Goal: Task Accomplishment & Management: Use online tool/utility

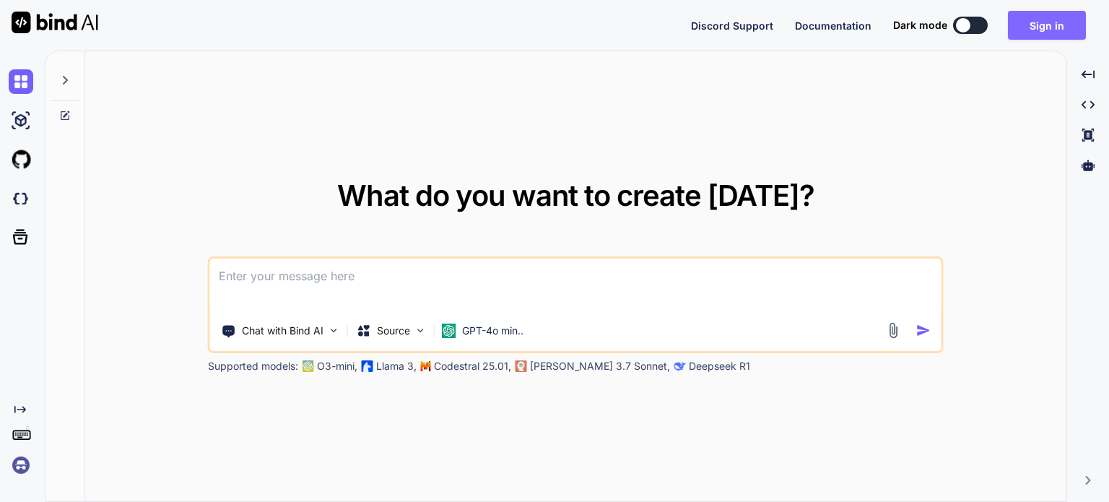
click at [1025, 33] on button "Sign in" at bounding box center [1047, 25] width 78 height 29
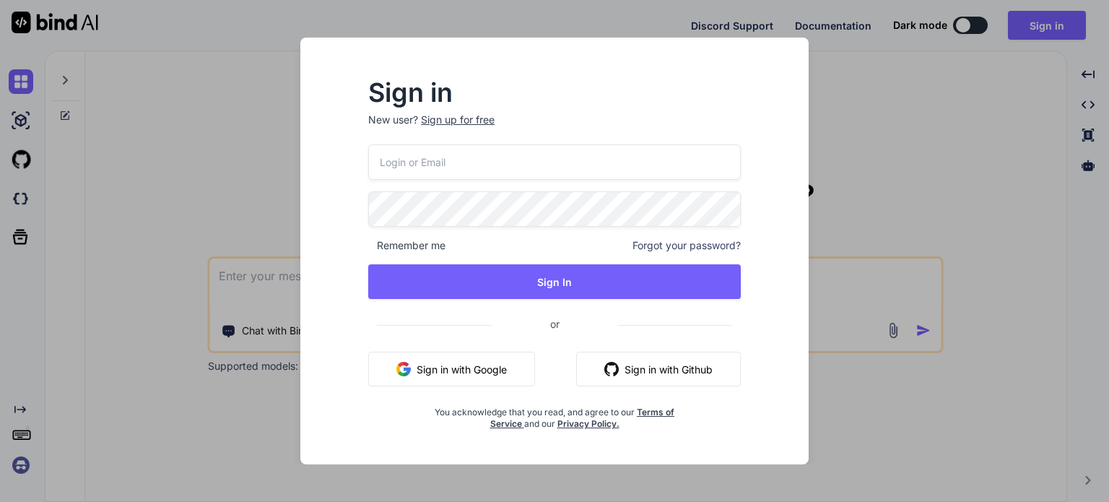
click at [480, 164] on input "email" at bounding box center [554, 161] width 373 height 35
type input "[EMAIL_ADDRESS][DOMAIN_NAME]"
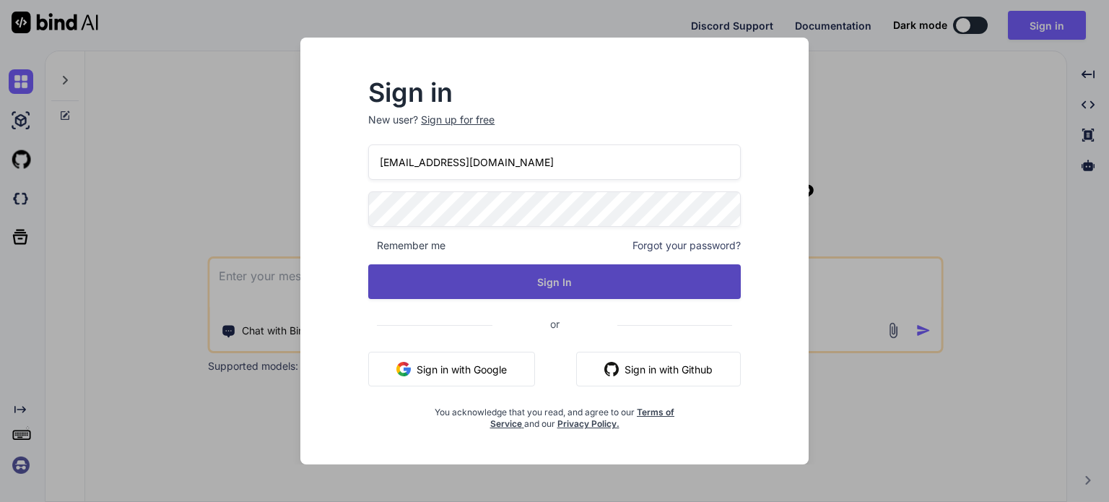
click at [595, 281] on button "Sign In" at bounding box center [554, 281] width 373 height 35
click at [627, 282] on button "Sign In" at bounding box center [554, 281] width 373 height 35
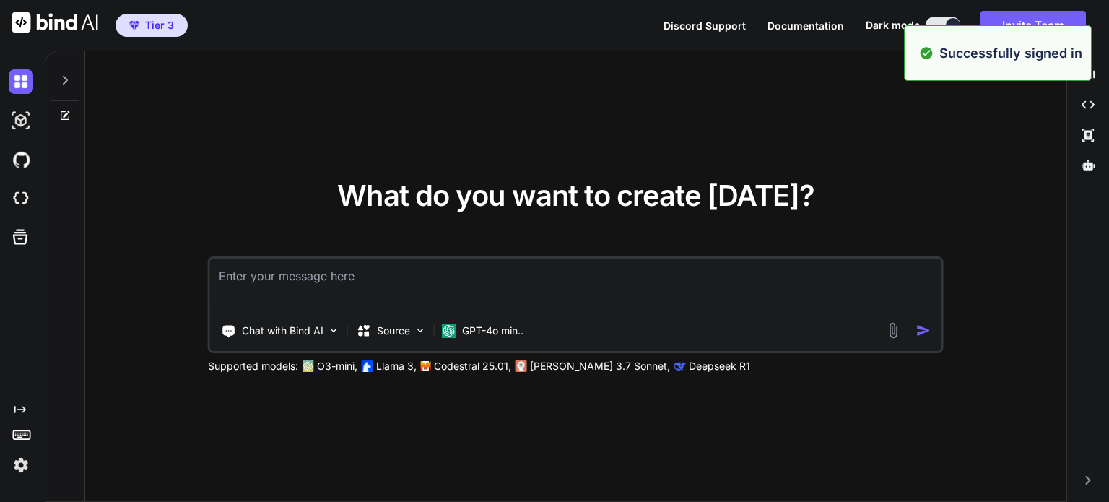
type textarea "x"
click at [468, 288] on textarea at bounding box center [576, 285] width 732 height 53
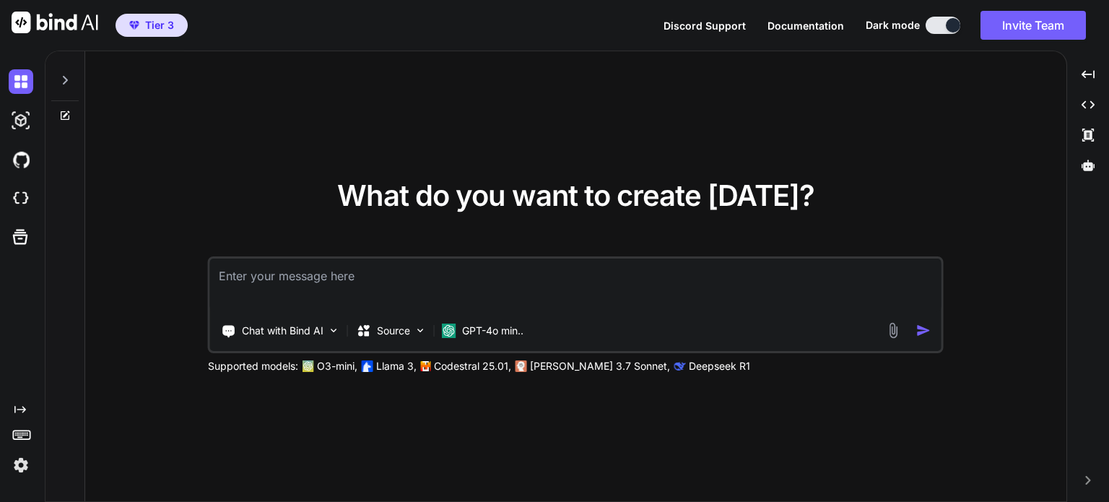
click at [298, 288] on textarea at bounding box center [576, 285] width 732 height 53
type textarea "I"
type textarea "x"
type textarea "I"
type textarea "x"
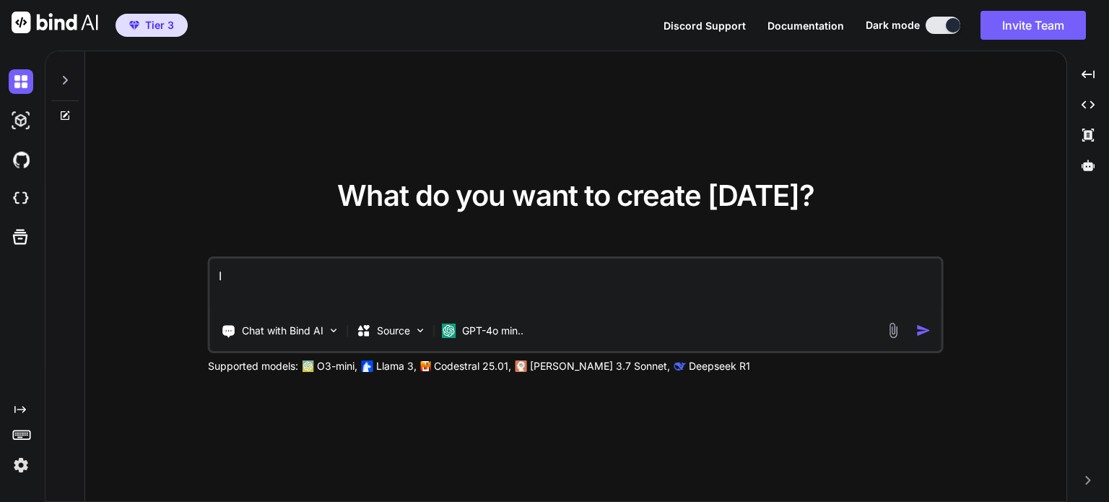
type textarea "I w"
type textarea "x"
type textarea "I wa"
type textarea "x"
type textarea "I wan"
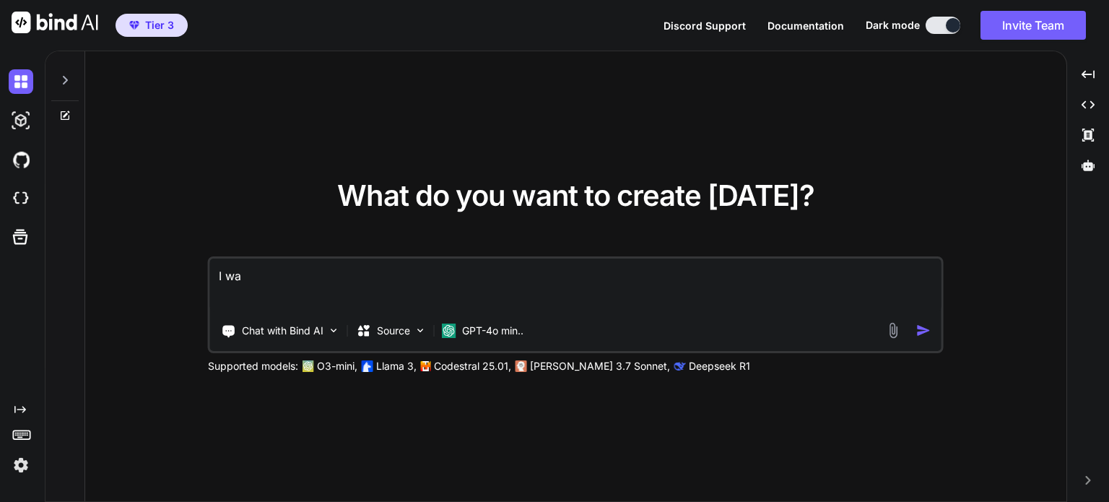
type textarea "x"
type textarea "I want"
type textarea "x"
type textarea "I want"
type textarea "x"
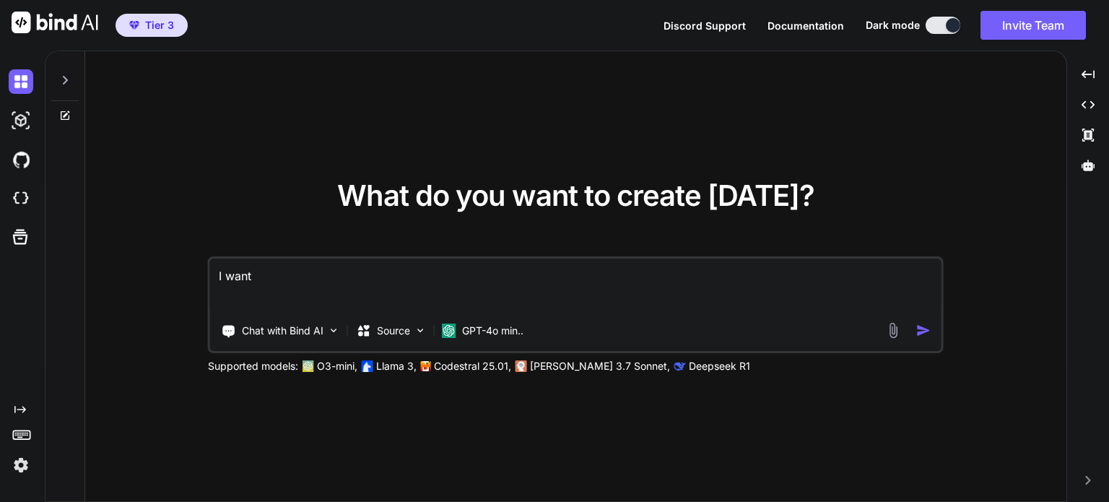
type textarea "I want a"
type textarea "x"
type textarea "I want a"
type textarea "x"
type textarea "I want a w"
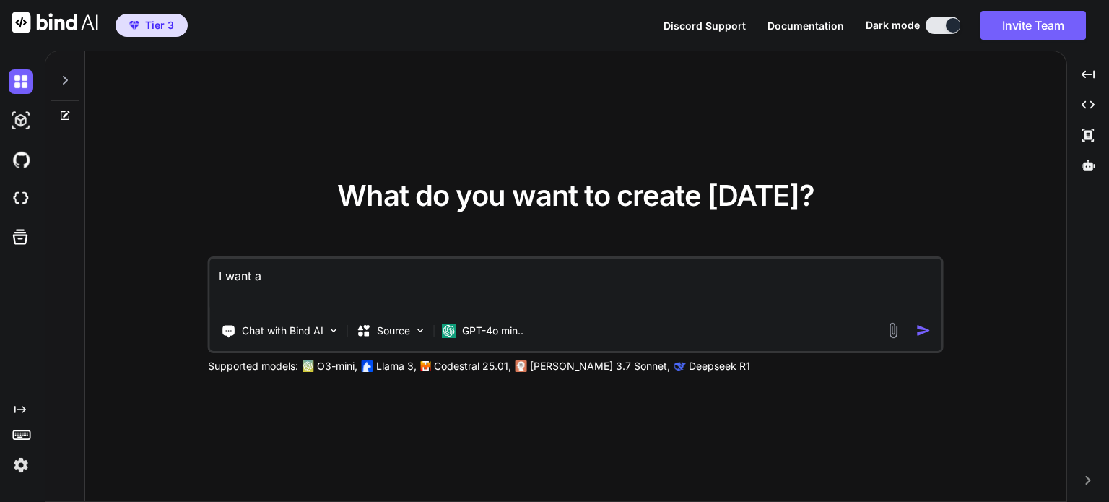
type textarea "x"
type textarea "I want a we"
type textarea "x"
type textarea "I want a web"
type textarea "x"
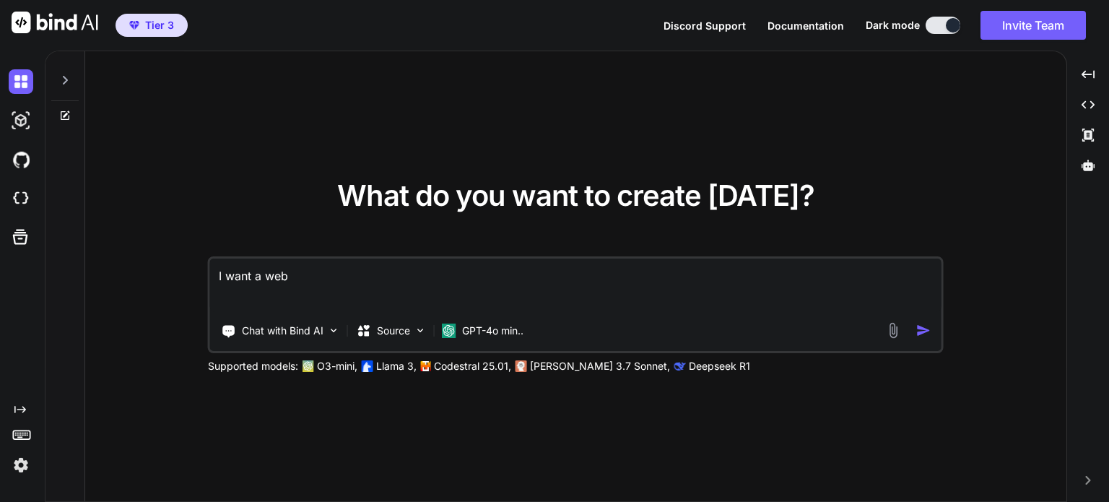
type textarea "I want a web"
type textarea "x"
type textarea "I want a web a"
type textarea "x"
type textarea "I want a web ap"
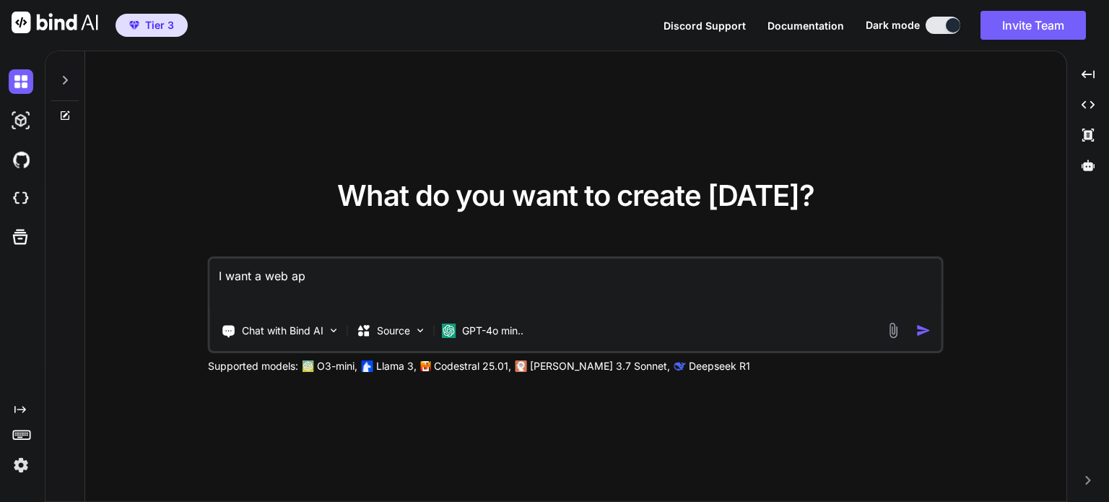
type textarea "x"
type textarea "I want a web app"
type textarea "x"
type textarea "I want a web app"
type textarea "x"
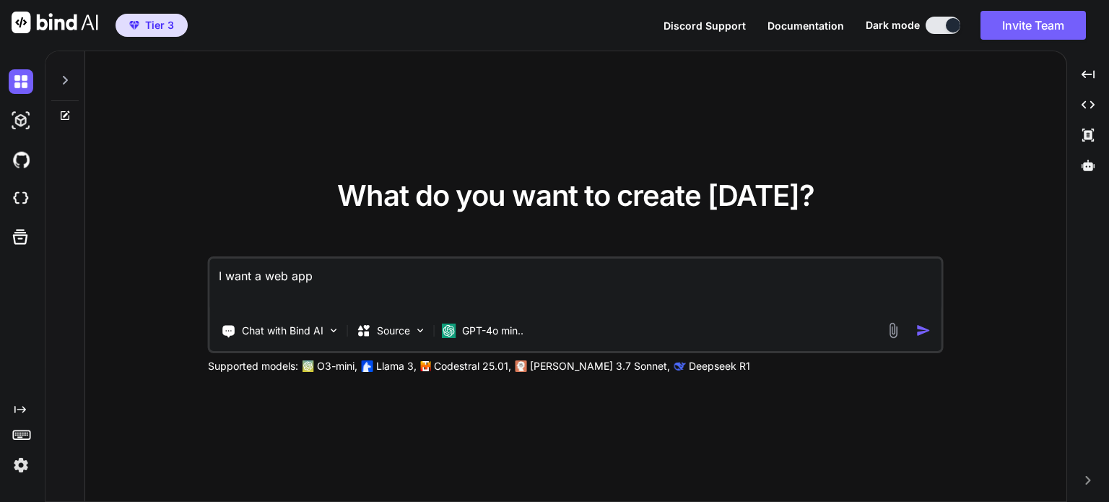
type textarea "I want a web app w"
type textarea "x"
type textarea "I want a web app wh"
type textarea "x"
type textarea "I want a web app whe"
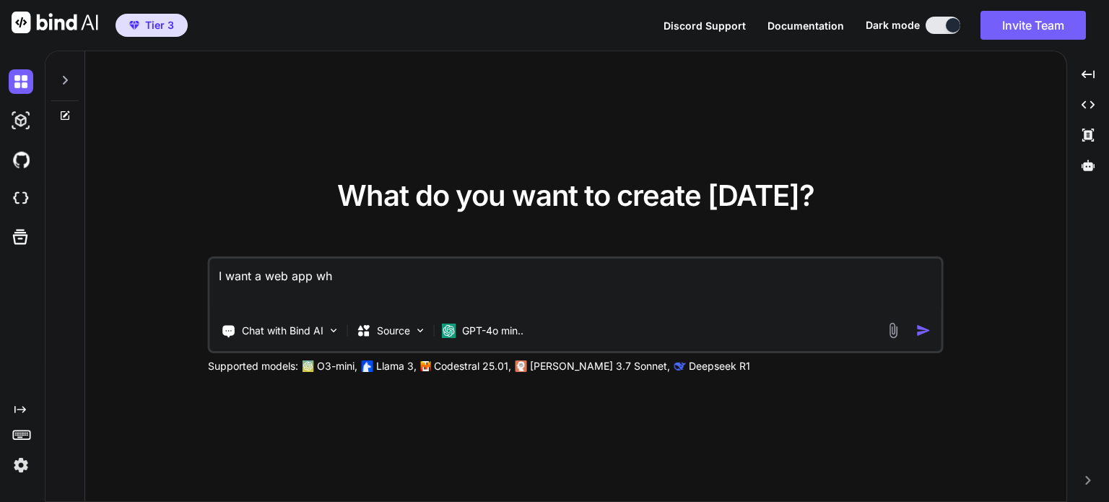
type textarea "x"
type textarea "I want a web app wher"
type textarea "x"
type textarea "I want a web app where"
type textarea "x"
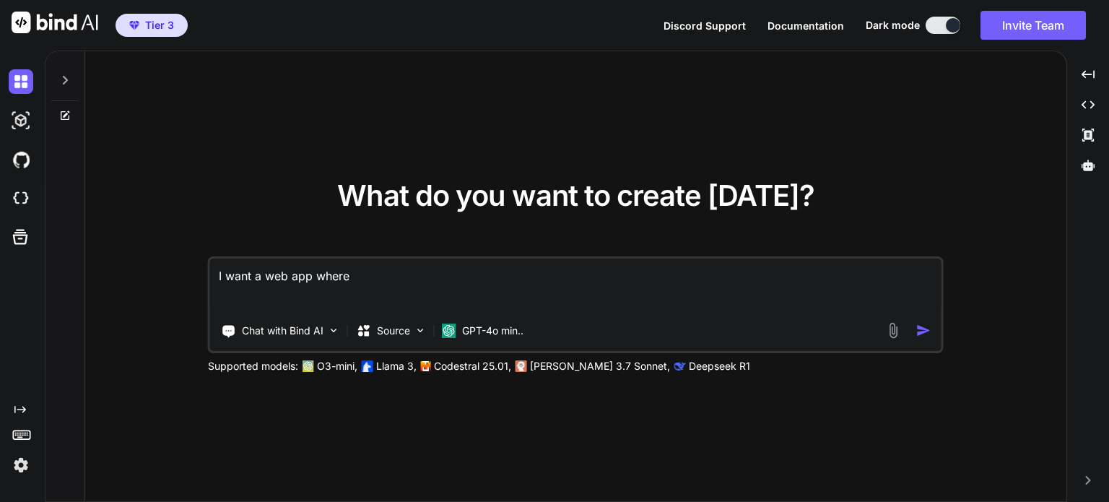
type textarea "I want a web app where"
type textarea "x"
type textarea "I want a web app where i"
type textarea "x"
type textarea "I want a web app where it"
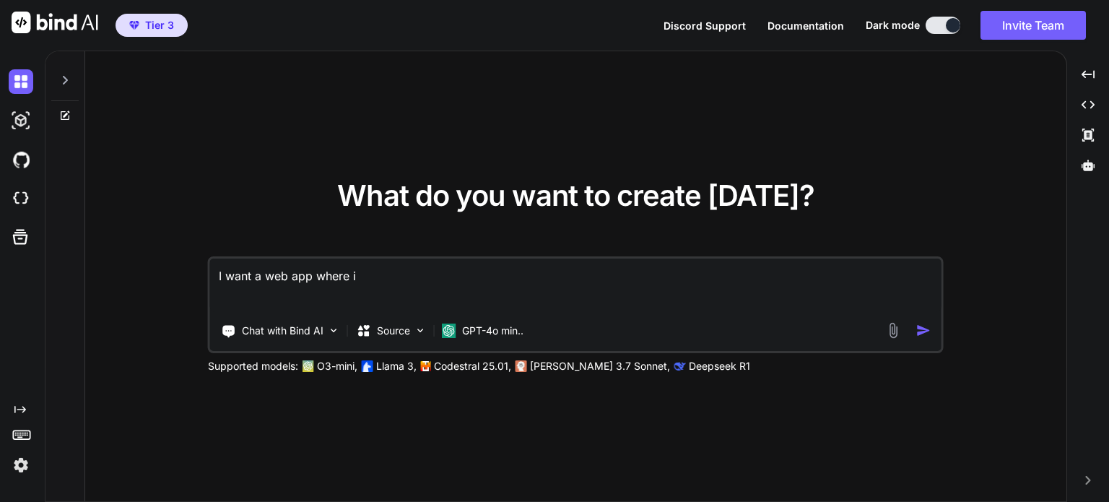
type textarea "x"
type textarea "I want a web app where it"
type textarea "x"
type textarea "I want a web app where it"
type textarea "x"
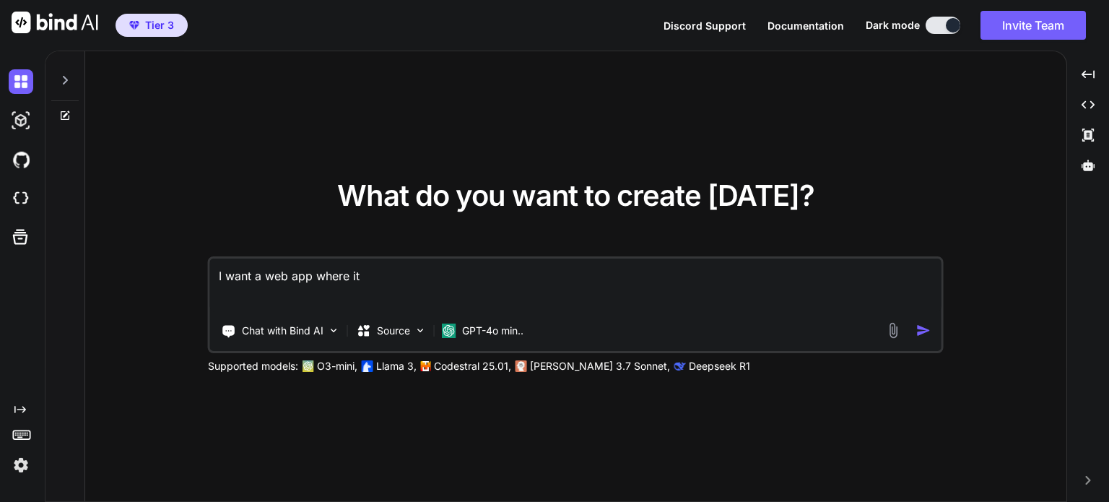
type textarea "I want a web app where i"
type textarea "x"
type textarea "I want a web app where"
type textarea "x"
type textarea "I want a web app where i"
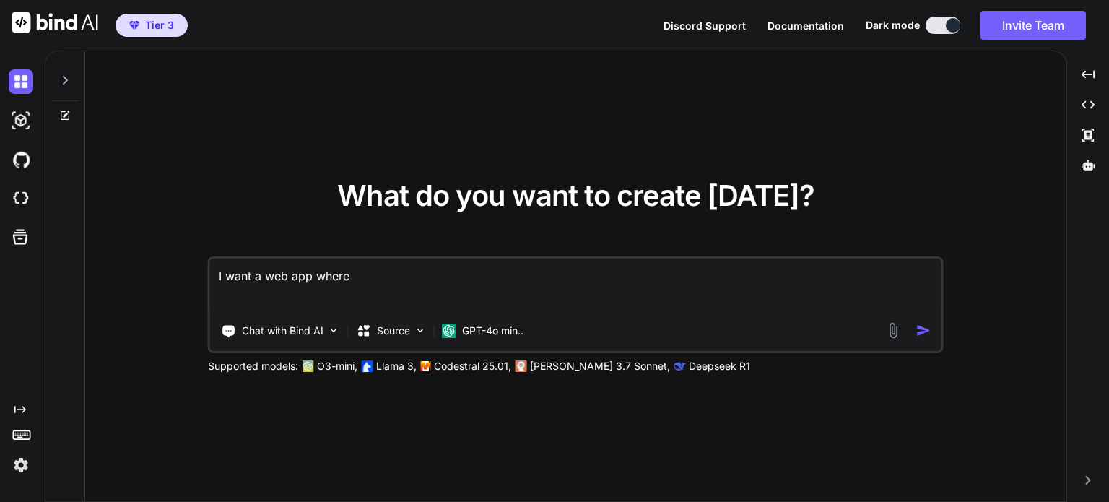
type textarea "x"
type textarea "I want a web app where i"
type textarea "x"
type textarea "I want a web app where i n"
type textarea "x"
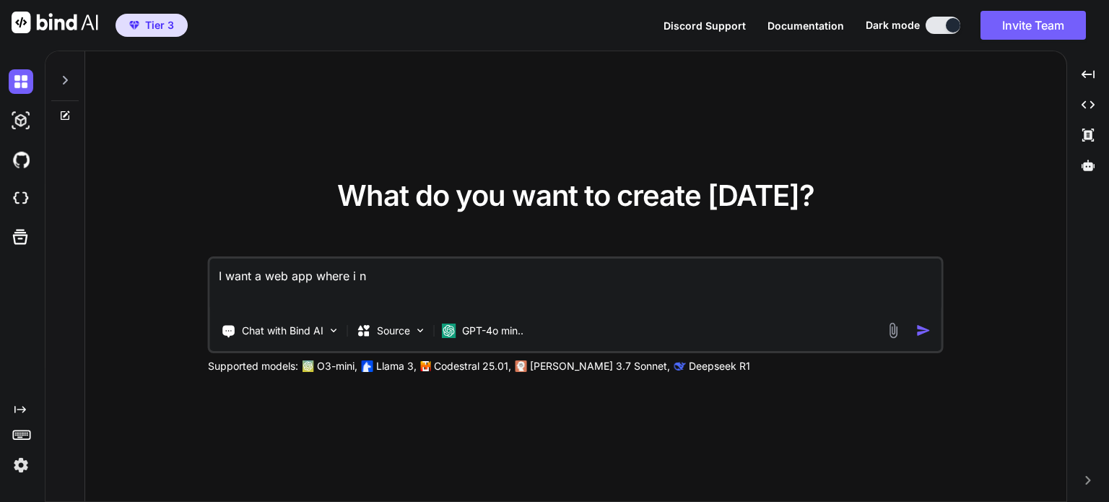
type textarea "I want a web app where i ne"
type textarea "x"
type textarea "I want a web app where i nee"
type textarea "x"
type textarea "I want a web app where i need"
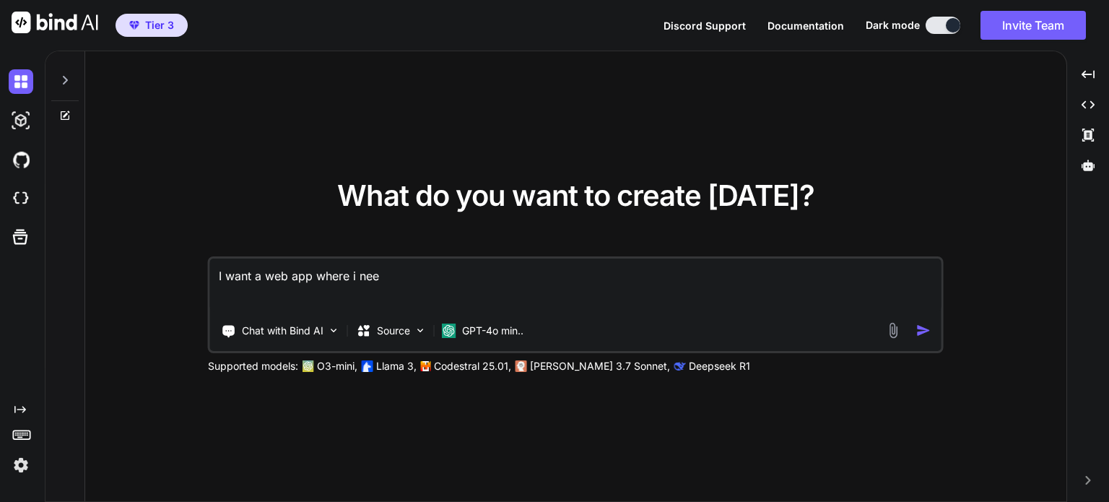
type textarea "x"
type textarea "I want a web app where i need"
type textarea "x"
type textarea "I want a web app where i need t"
type textarea "x"
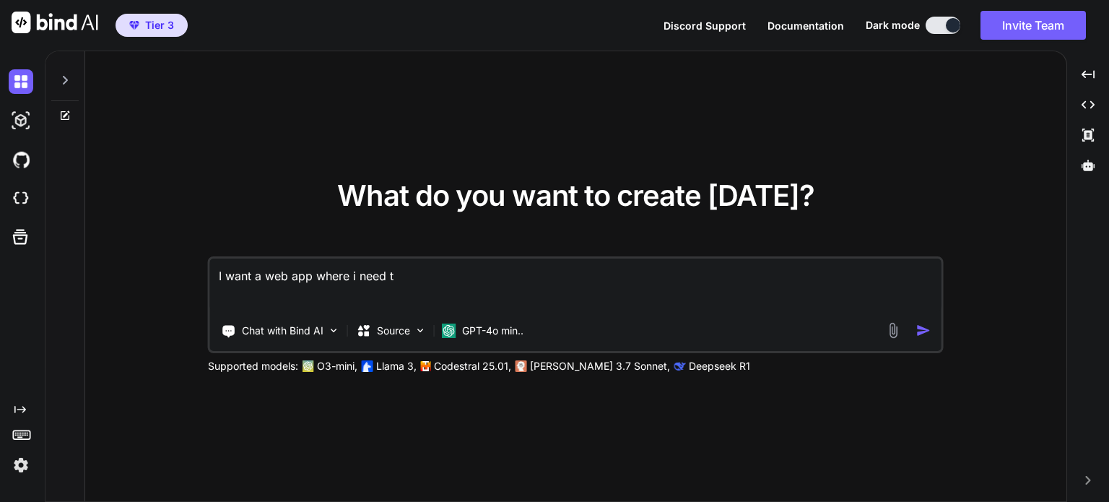
type textarea "I want a web app where i need to"
type textarea "x"
type textarea "I want a web app where i need to"
type textarea "x"
type textarea "I want a web app where i need to c"
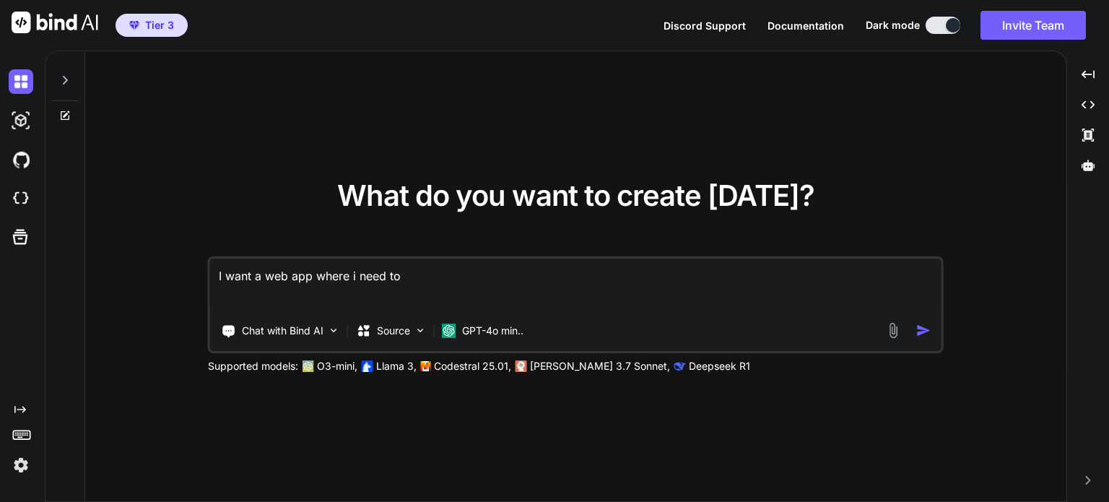
type textarea "x"
type textarea "I want a web app where i need to cr"
type textarea "x"
type textarea "I want a web app where i need to cre"
type textarea "x"
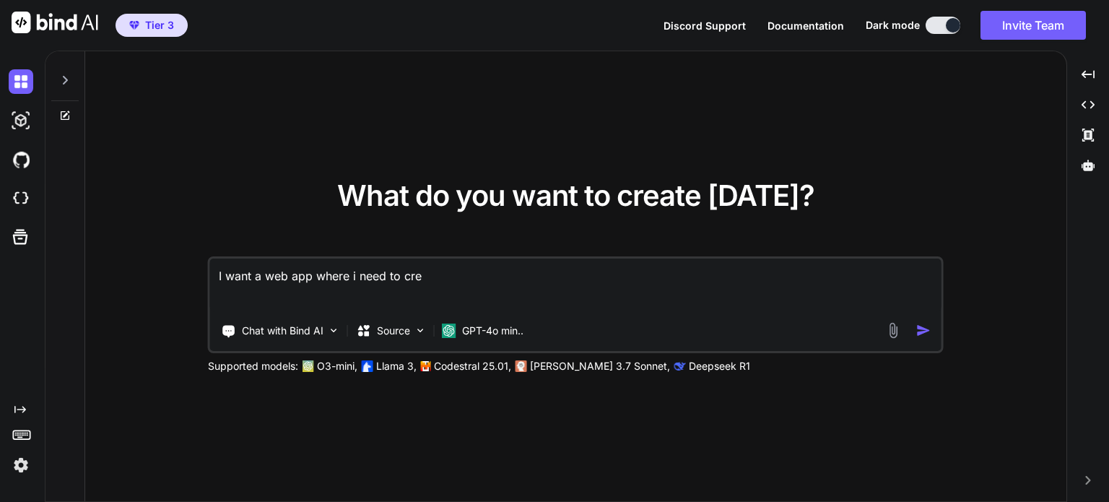
type textarea "I want a web app where i need to crea"
type textarea "x"
type textarea "I want a web app where i need to creat"
type textarea "x"
type textarea "I want a web app where i need to create"
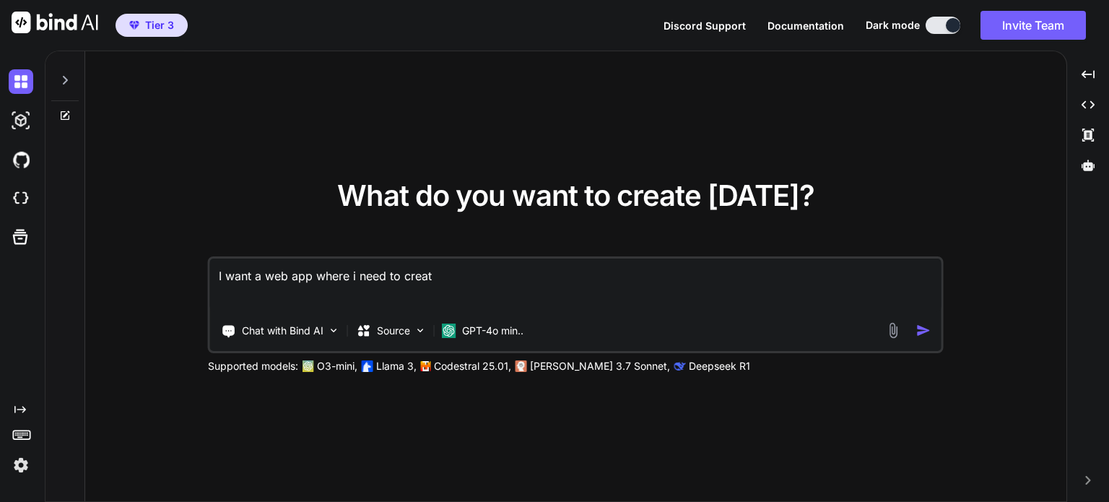
type textarea "x"
type textarea "I want a web app where i need to create"
type textarea "x"
type textarea "I want a web app where i need to create a"
type textarea "x"
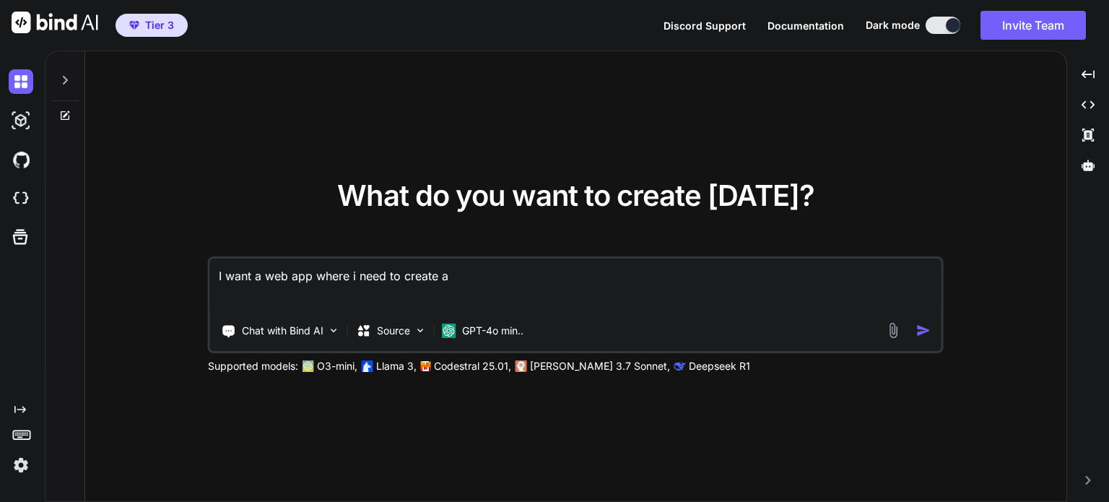
type textarea "I want a web app where i need to create a"
type textarea "x"
type textarea "I want a web app where i need to create a m"
type textarea "x"
type textarea "I want a web app where i need to create a ma"
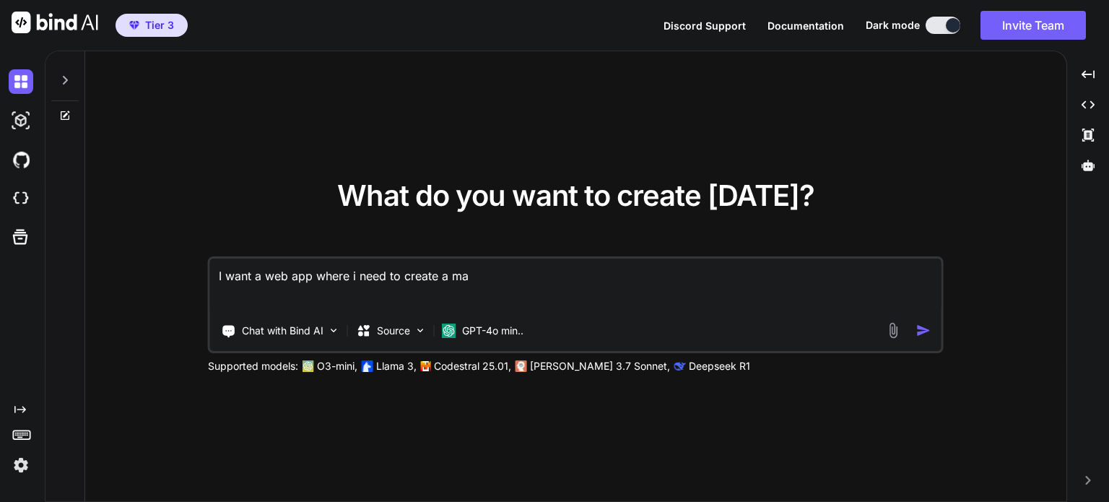
type textarea "x"
type textarea "I want a web app where i need to create a mac"
type textarea "x"
type textarea "I want a web app where i need to create a mach"
type textarea "x"
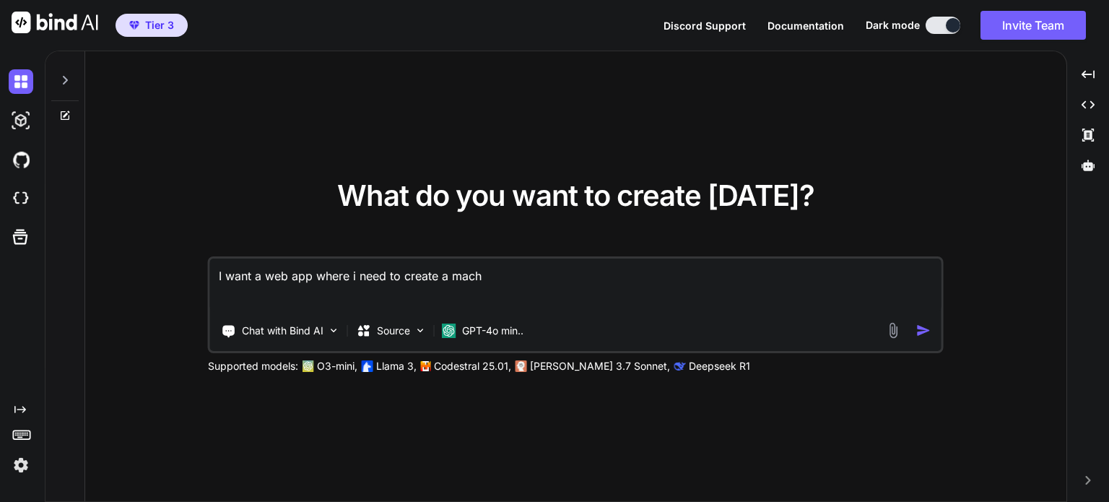
type textarea "I want a web app where i need to create a machi"
type textarea "x"
type textarea "I want a web app where i need to create a machin"
type textarea "x"
type textarea "I want a web app where i need to create a machine"
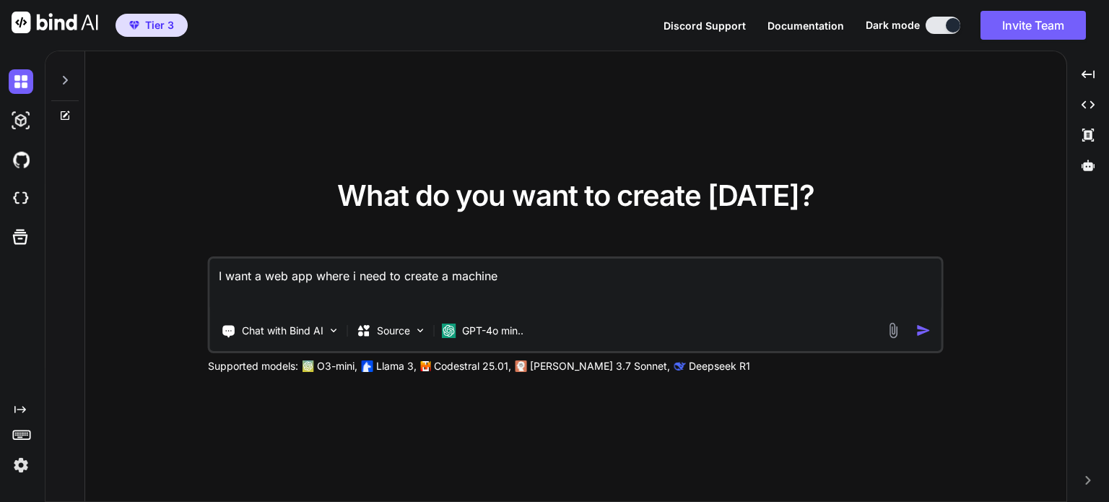
type textarea "x"
type textarea "I want a web app where i need to create a machine"
type textarea "x"
type textarea "I want a web app where i need to create a machine u"
type textarea "x"
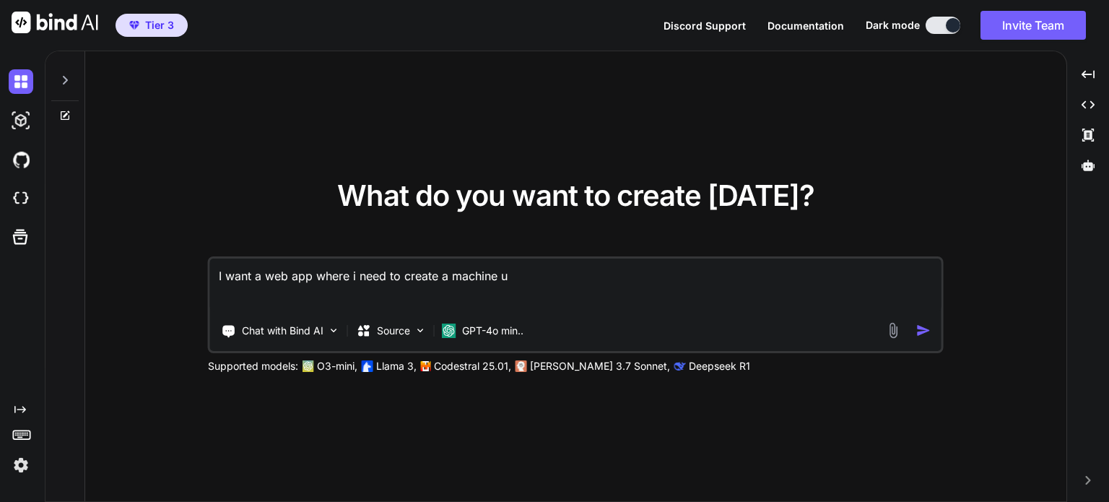
type textarea "I want a web app where i need to create a machine ui"
type textarea "x"
type textarea "I want a web app where i need to create a machine ui"
type textarea "x"
type textarea "I want a web app where i need to create a machine ui ,"
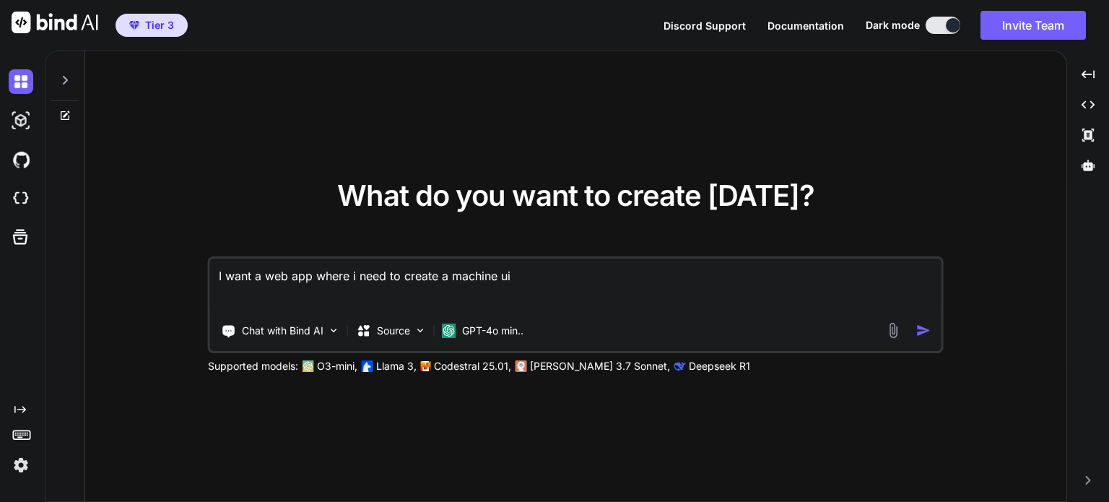
type textarea "x"
type textarea "I want a web app where i need to create a machine ui ,i"
type textarea "x"
type textarea "I want a web app where i need to create a machine ui ,in"
type textarea "x"
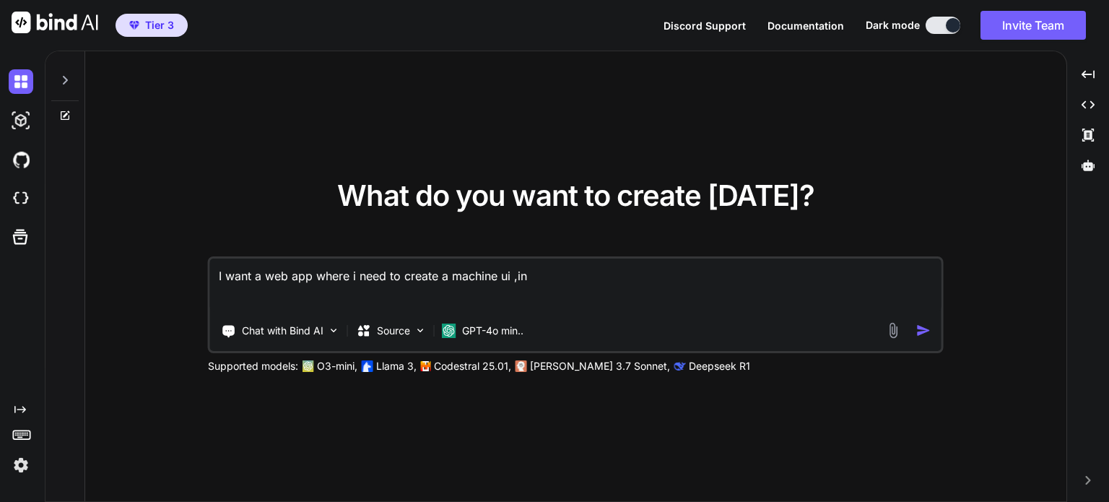
type textarea "I want a web app where i need to create a machine ui ,inc"
type textarea "x"
type textarea "I want a web app where i need to create a machine ui ,incl"
type textarea "x"
type textarea "I want a web app where i need to create a machine ui ,inclu"
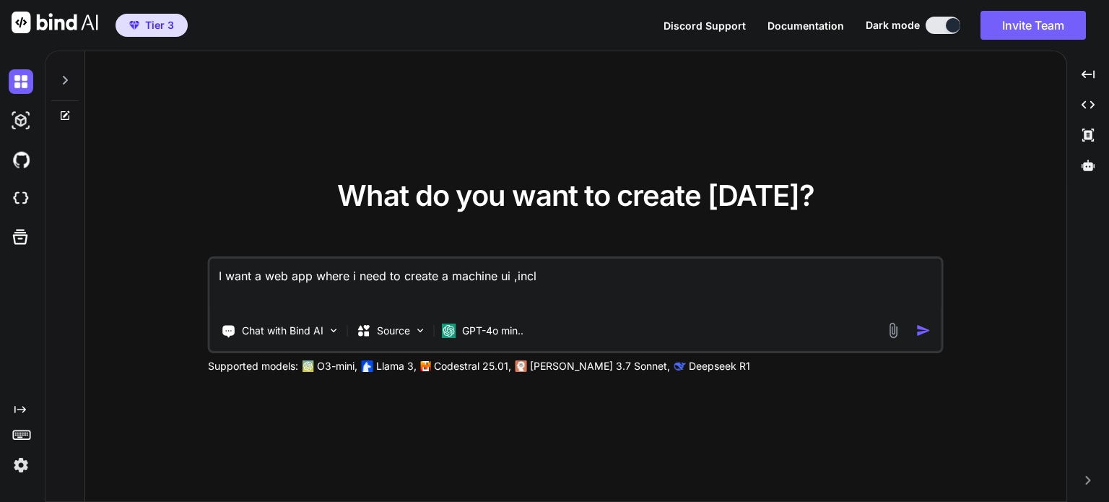
type textarea "x"
type textarea "I want a web app where i need to create a machine ui ,includ"
type textarea "x"
type textarea "I want a web app where i need to create a machine ui ,include"
type textarea "x"
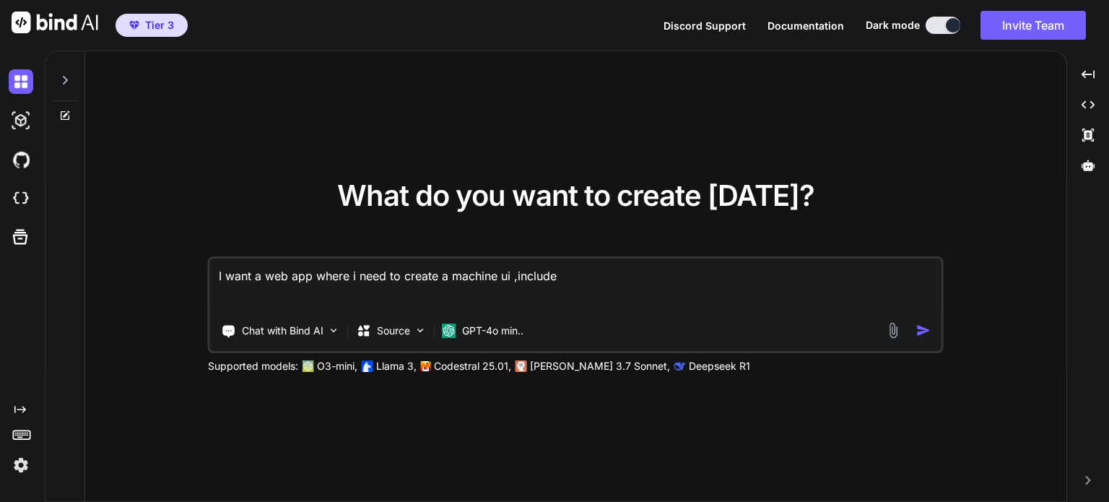
type textarea "I want a web app where i need to create a machine ui ,include"
type textarea "x"
type textarea "I want a web app where i need to create a machine ui ,include u"
type textarea "x"
type textarea "I want a web app where i need to create a machine ui ,include up"
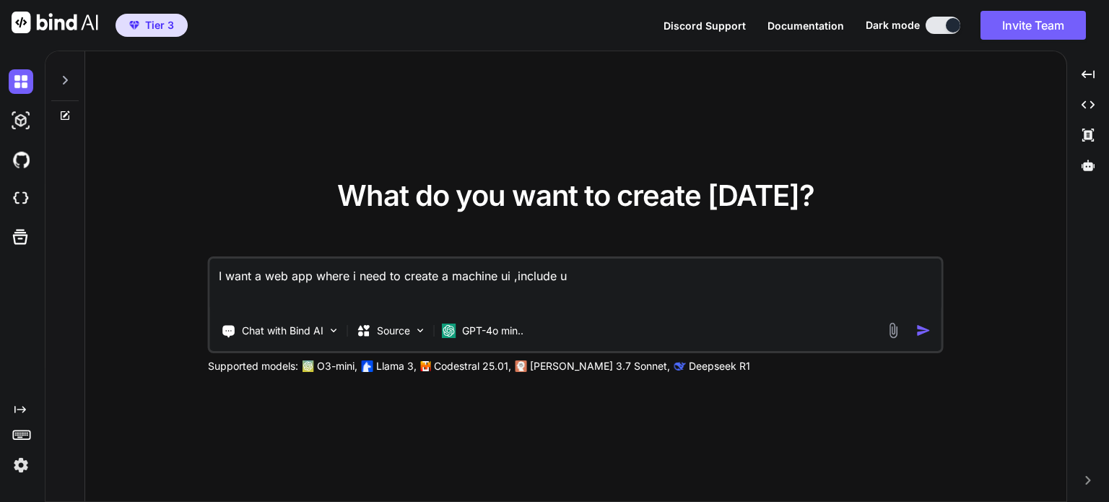
type textarea "x"
type textarea "I want a web app where i need to create a machine ui ,include upl"
type textarea "x"
type textarea "I want a web app where i need to create a machine ui ,include uplo"
type textarea "x"
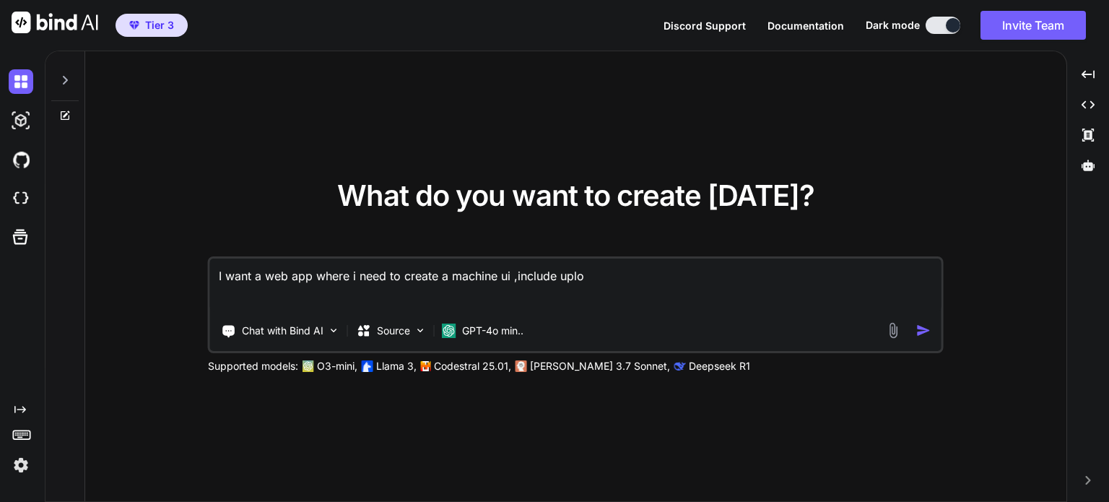
type textarea "I want a web app where i need to create a machine ui ,include uploa"
type textarea "x"
type textarea "I want a web app where i need to create a machine ui ,include upload"
type textarea "x"
type textarea "I want a web app where i need to create a machine ui ,include upload"
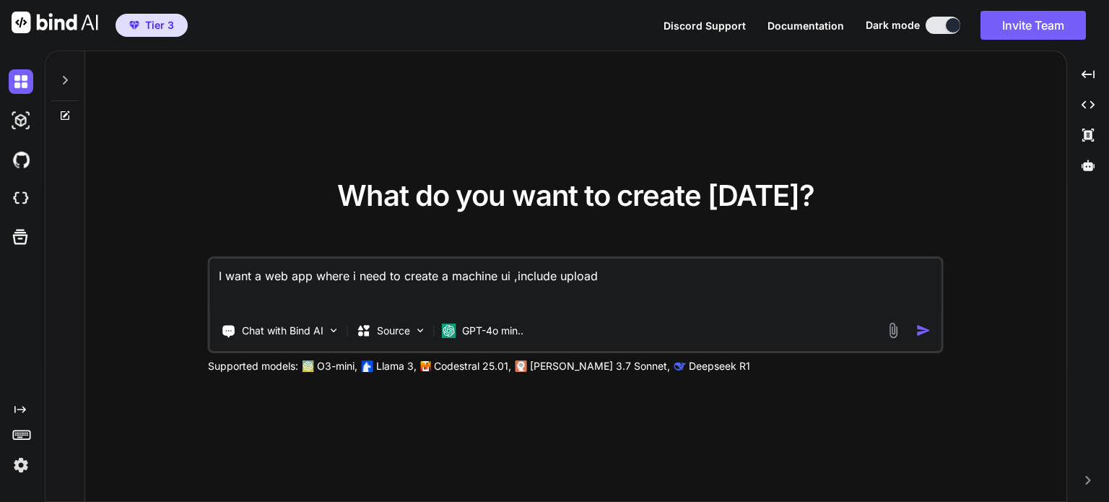
type textarea "x"
type textarea "I want a web app where i need to create a machine ui ,include upload f"
type textarea "x"
type textarea "I want a web app where i need to create a machine ui ,include upload fi"
type textarea "x"
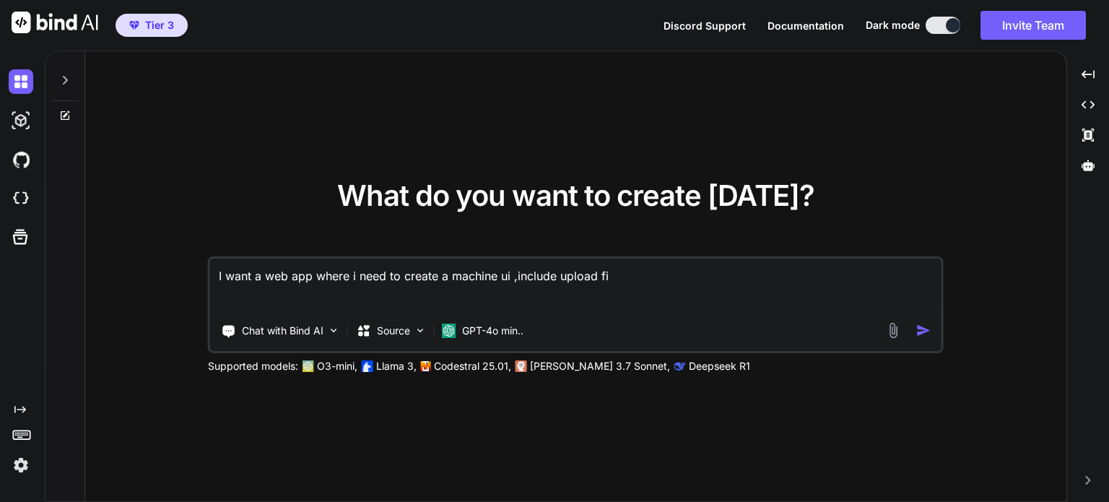
type textarea "I want a web app where i need to create a machine ui ,include upload fin"
type textarea "x"
type textarea "I want a web app where i need to create a machine ui ,include upload fing"
type textarea "x"
type textarea "I want a web app where i need to create a machine ui ,include upload finge"
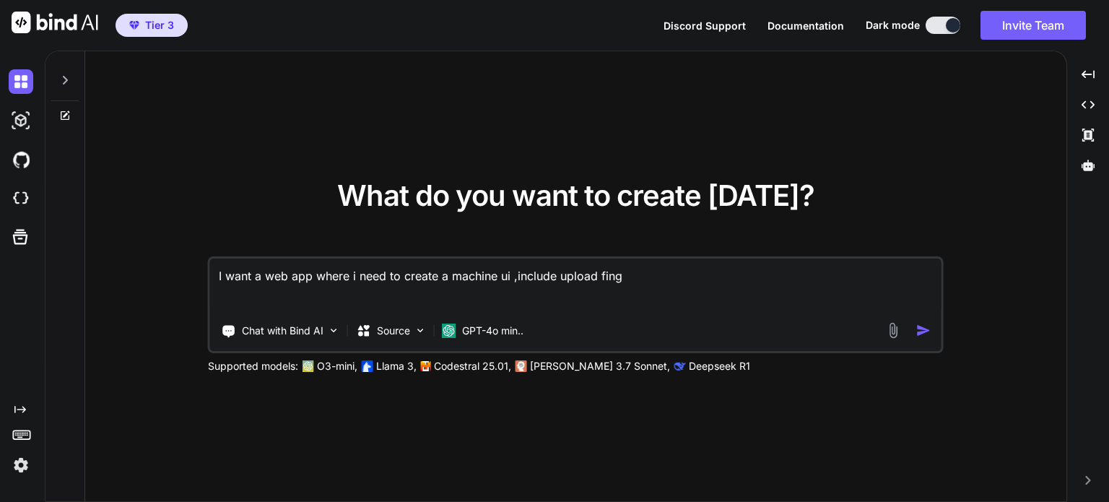
type textarea "x"
type textarea "I want a web app where i need to create a machine ui ,include upload finger"
type textarea "x"
type textarea "I want a web app where i need to create a machine ui ,include upload fingere"
type textarea "x"
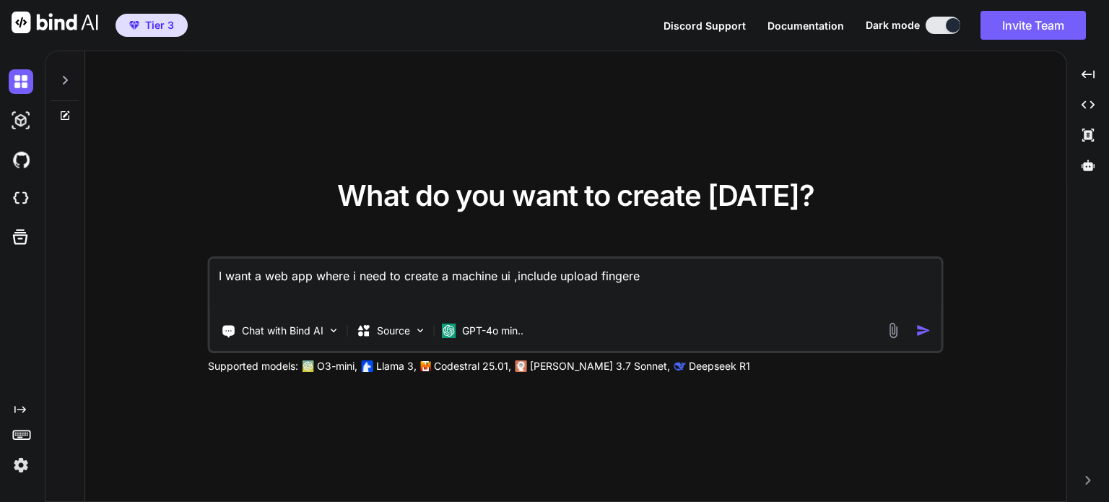
type textarea "I want a web app where i need to create a machine ui ,include upload finger"
type textarea "x"
type textarea "I want a web app where i need to create a machine ui ,include upload fingerp"
type textarea "x"
type textarea "I want a web app where i need to create a machine ui ,include upload fingerpr"
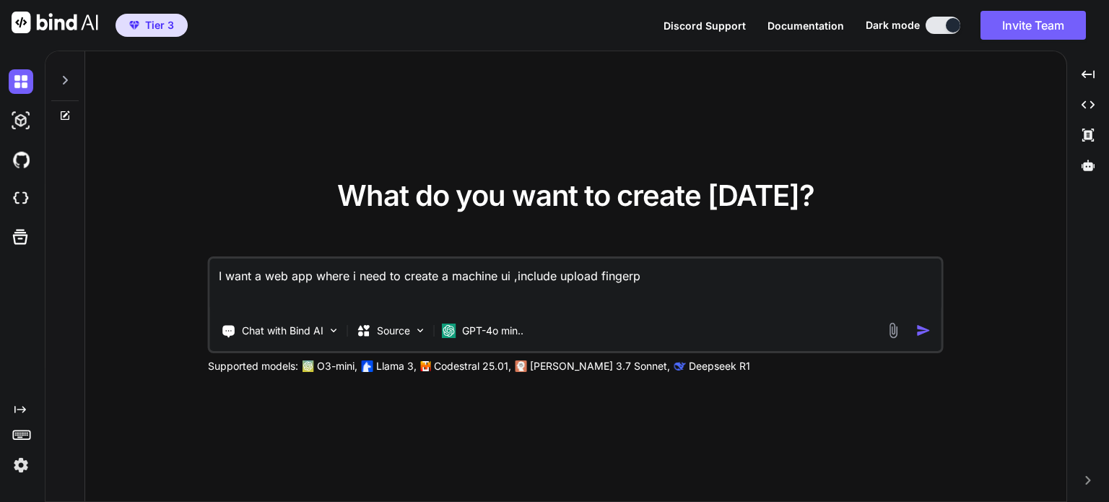
type textarea "x"
type textarea "I want a web app where i need to create a machine ui ,include upload fingerpri"
type textarea "x"
type textarea "I want a web app where i need to create a machine ui ,include upload fingerprin"
type textarea "x"
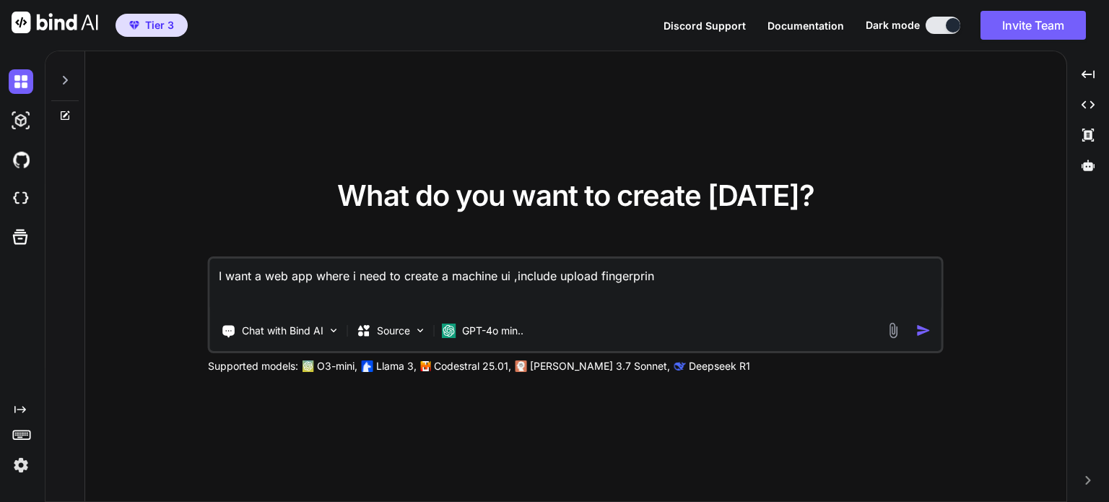
type textarea "I want a web app where i need to create a machine ui ,include upload fingerprint"
type textarea "x"
type textarea "I want a web app where i need to create a machine ui ,include upload fingerprin…"
type textarea "x"
type textarea "I want a web app where i need to create a machine ui ,include upload fingerprin…"
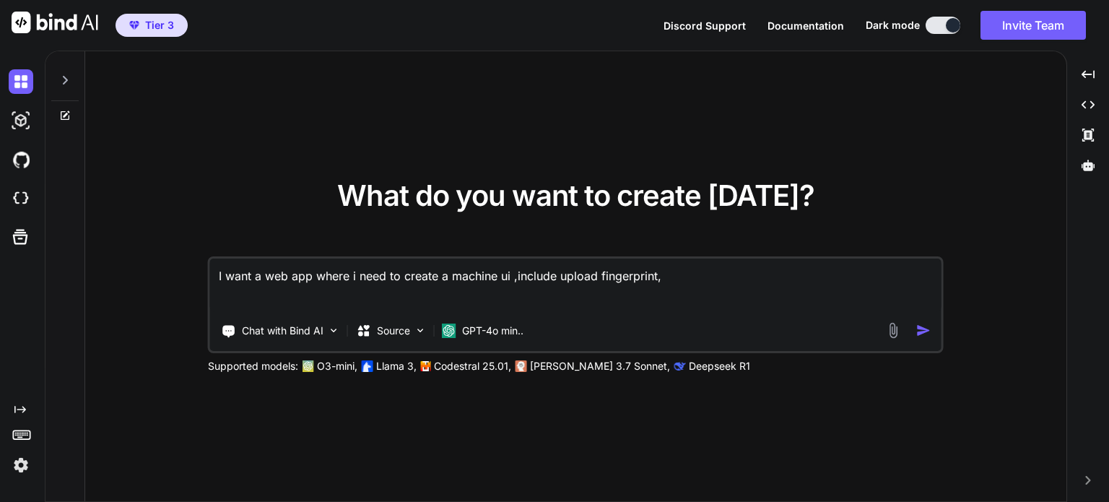
type textarea "x"
type textarea "I want a web app where i need to create a machine ui ,include upload fingerprin…"
type textarea "x"
type textarea "I want a web app where i need to create a machine ui ,include upload fingerprin…"
type textarea "x"
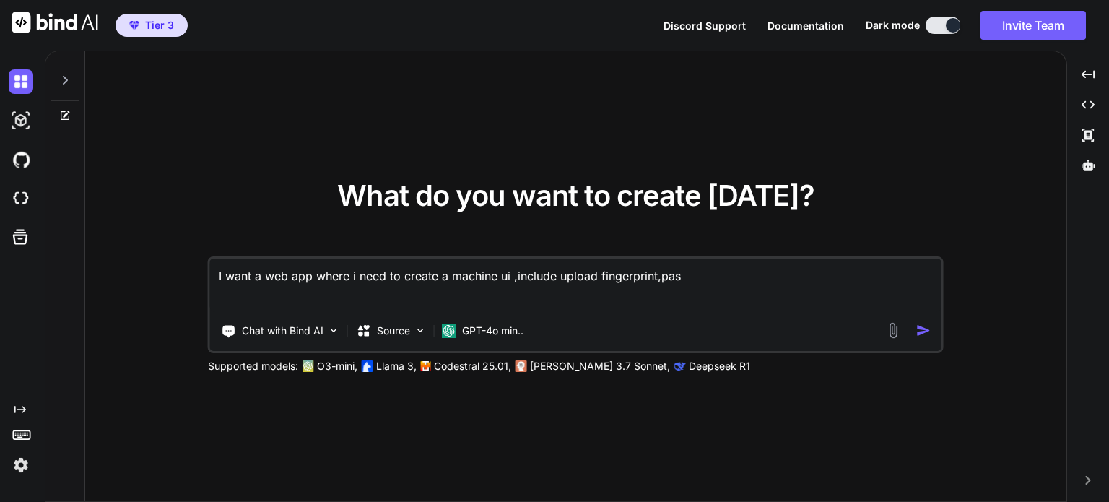
type textarea "I want a web app where i need to create a machine ui ,include upload fingerprin…"
type textarea "x"
type textarea "I want a web app where i need to create a machine ui ,include upload fingerprin…"
type textarea "x"
type textarea "I want a web app where i need to create a machine ui ,include upload fingerprin…"
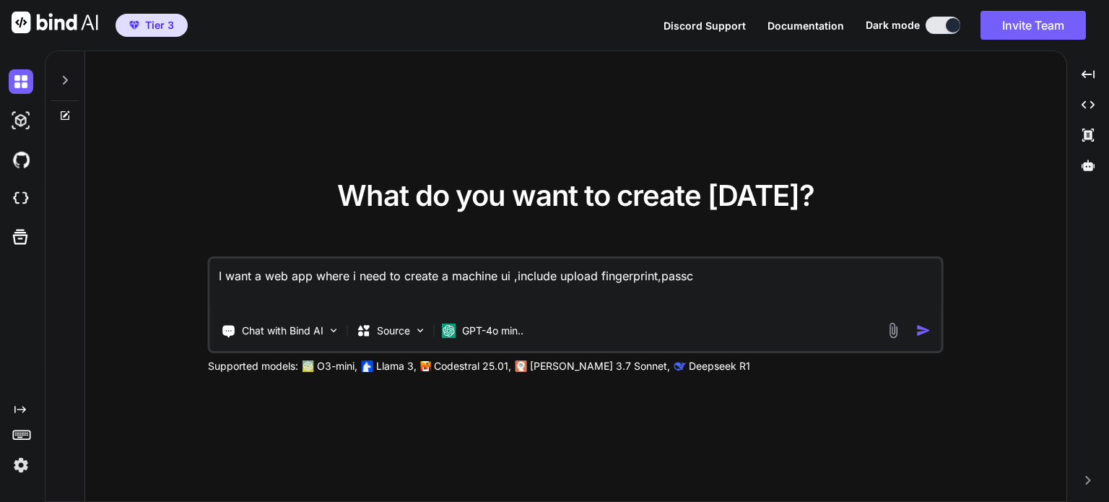
type textarea "x"
type textarea "I want a web app where i need to create a machine ui ,include upload fingerprin…"
type textarea "x"
type textarea "I want a web app where i need to create a machine ui ,include upload fingerprin…"
type textarea "x"
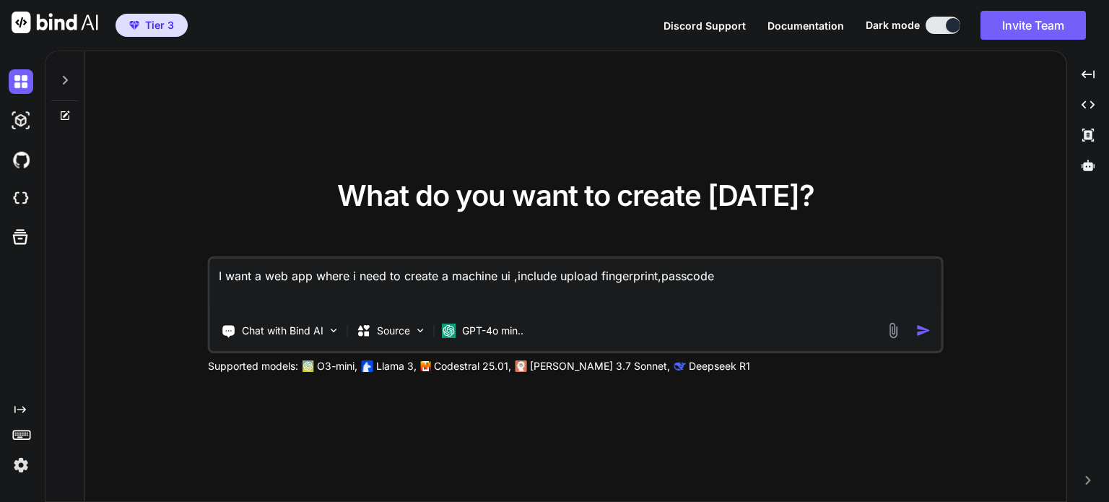
type textarea "I want a web app where i need to create a machine ui ,include upload fingerprin…"
type textarea "x"
type textarea "I want a web app where i need to create a machine ui ,include upload fingerprin…"
type textarea "x"
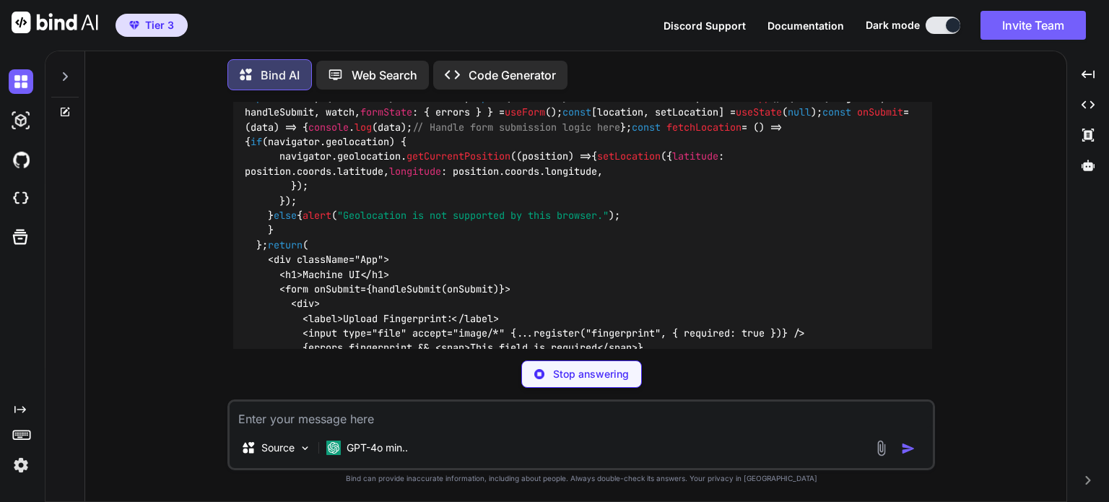
scroll to position [445, 0]
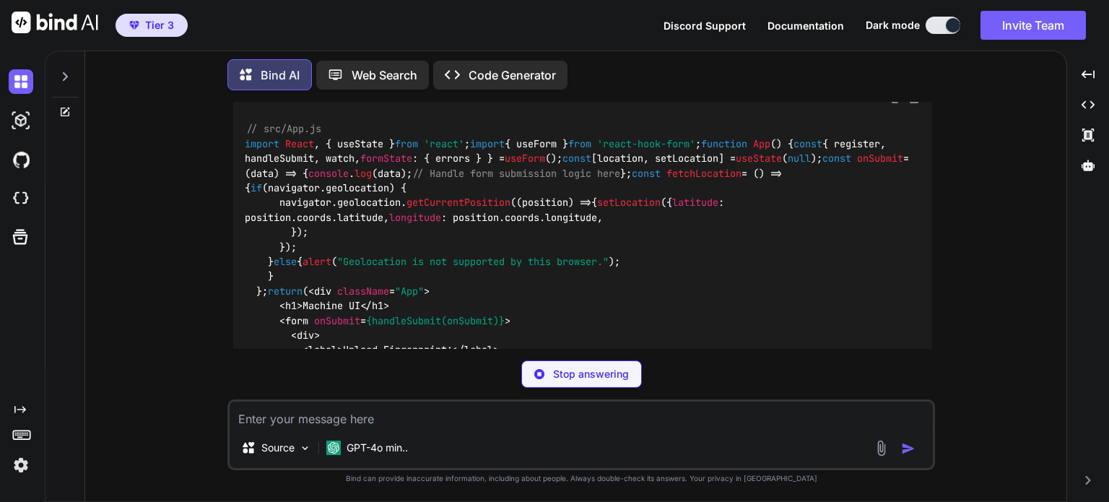
click at [517, 66] on p "Code Generator" at bounding box center [512, 74] width 87 height 17
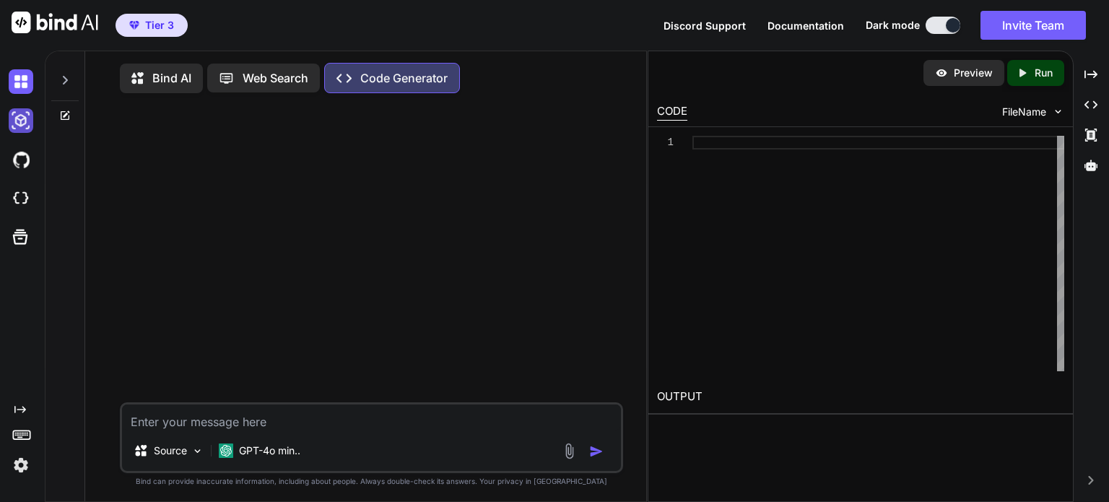
click at [20, 112] on img at bounding box center [21, 120] width 25 height 25
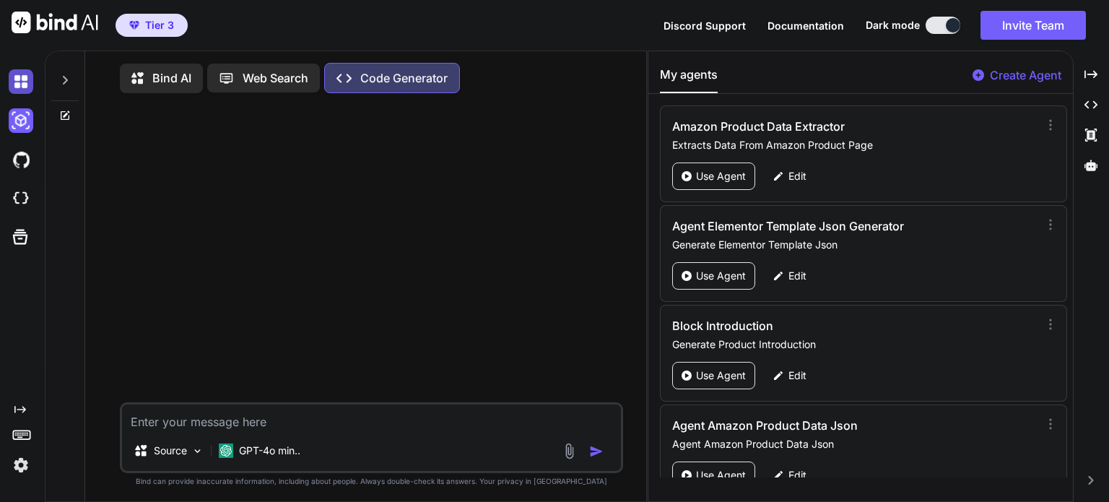
click at [17, 77] on img at bounding box center [21, 81] width 25 height 25
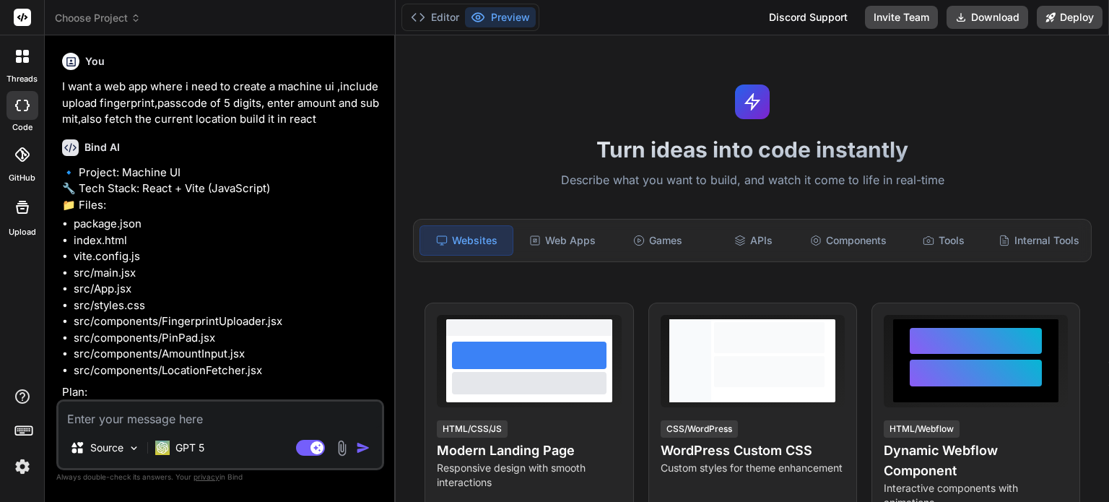
type textarea "x"
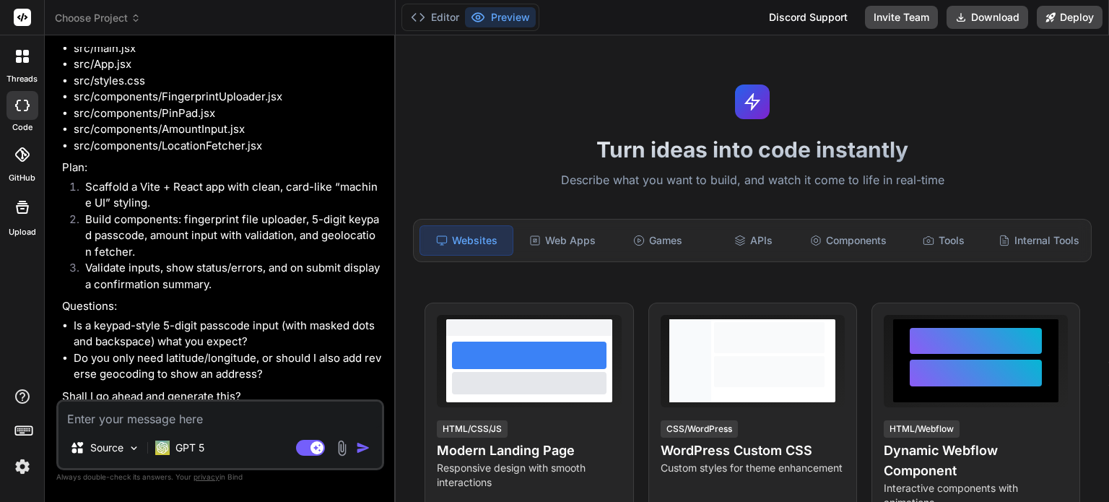
scroll to position [264, 0]
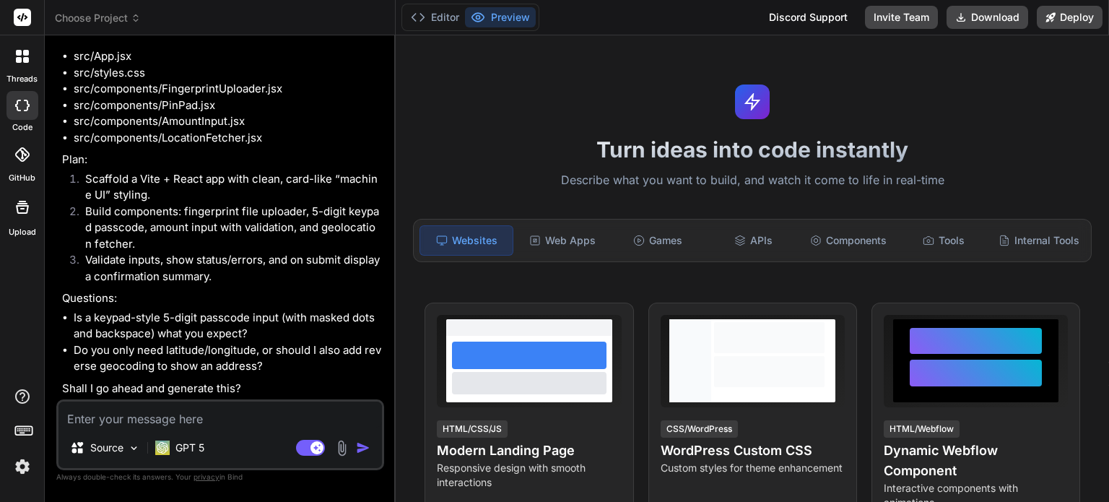
type textarea "g"
type textarea "x"
type textarea "ge"
type textarea "x"
type textarea "gen"
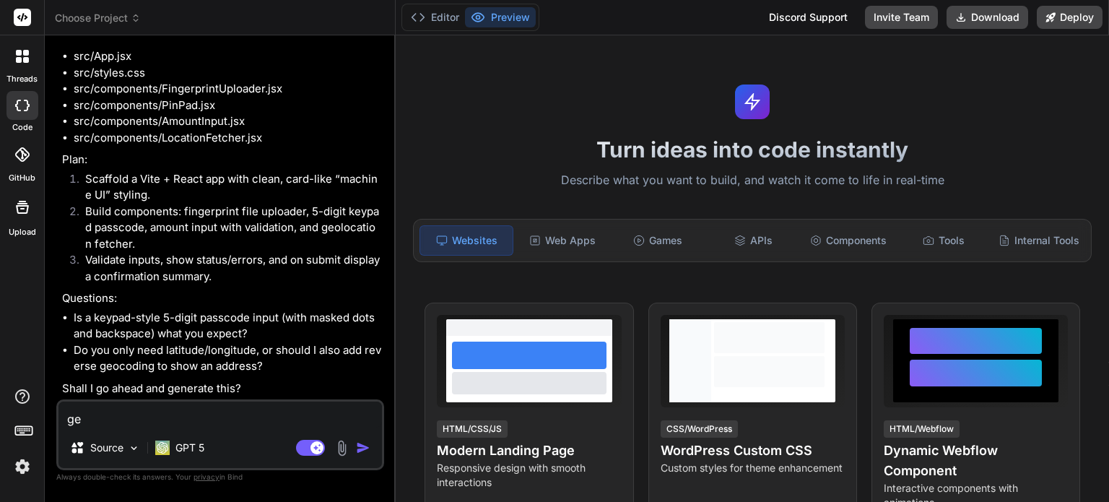
type textarea "x"
type textarea "gene"
type textarea "x"
type textarea "gener"
type textarea "x"
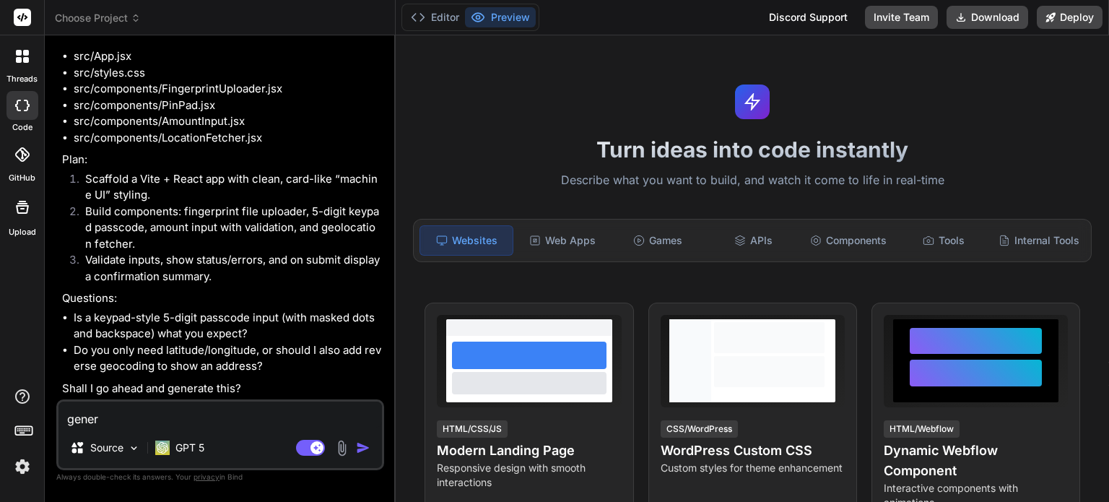
type textarea "genera"
type textarea "x"
type textarea "generat"
type textarea "x"
type textarea "generate"
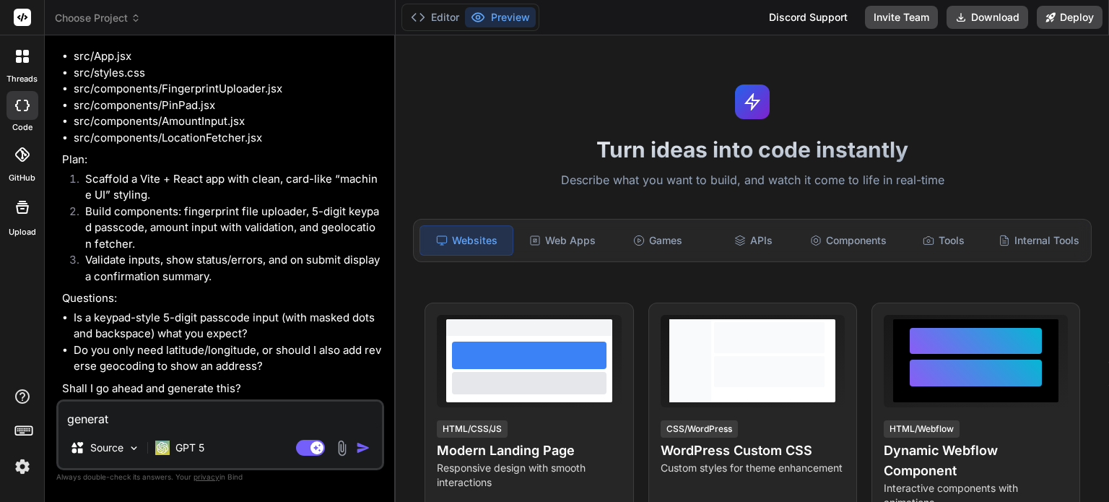
type textarea "x"
type textarea "generate"
type textarea "x"
type textarea "generate t"
type textarea "x"
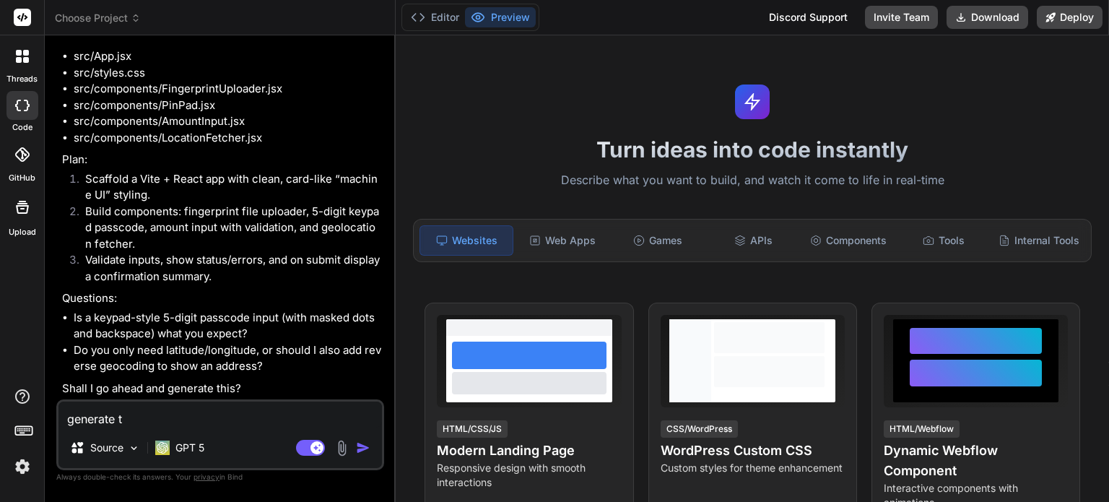
type textarea "generate th"
type textarea "x"
type textarea "generate thi"
type textarea "x"
type textarea "generate thias"
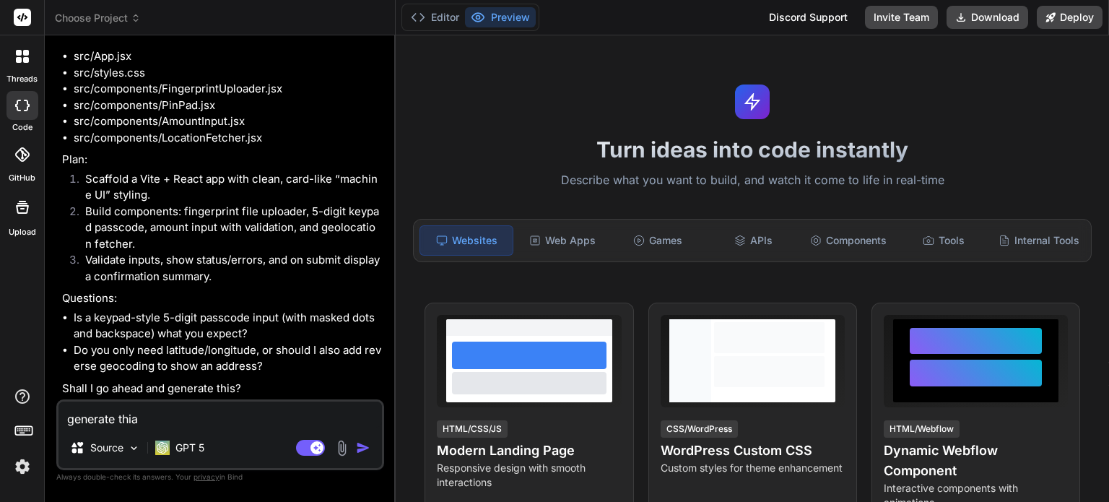
type textarea "x"
type textarea "generate thia"
type textarea "x"
type textarea "generate thi"
type textarea "x"
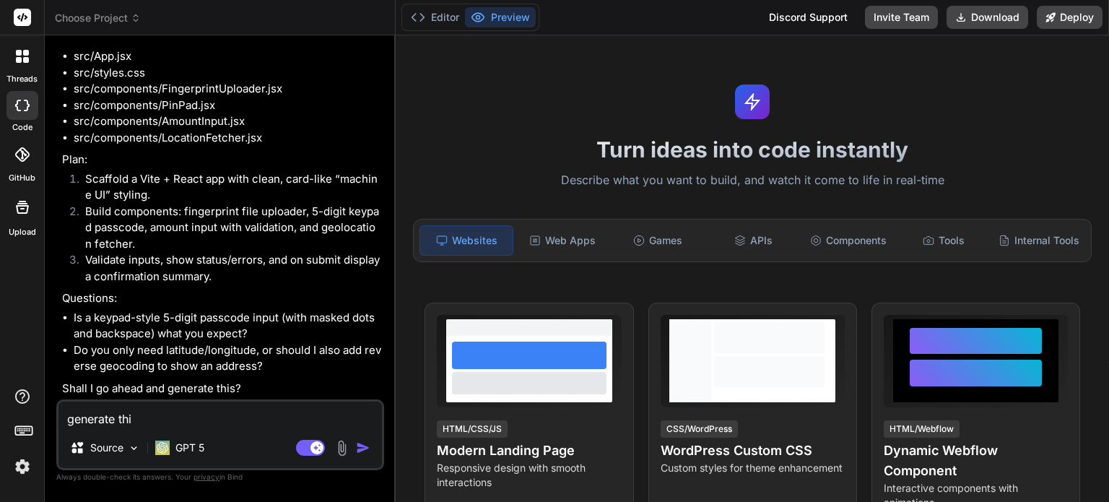
type textarea "generate this"
type textarea "x"
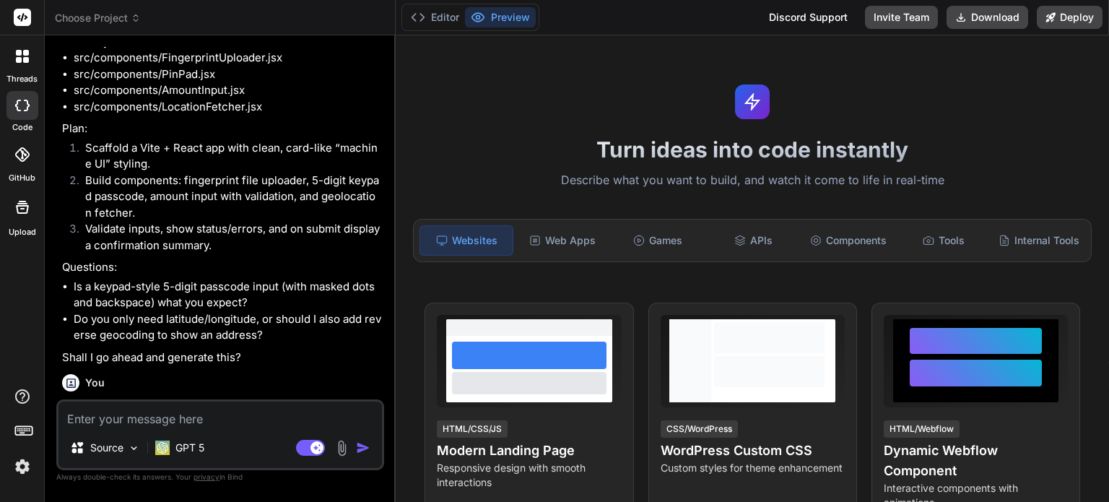
scroll to position [413, 0]
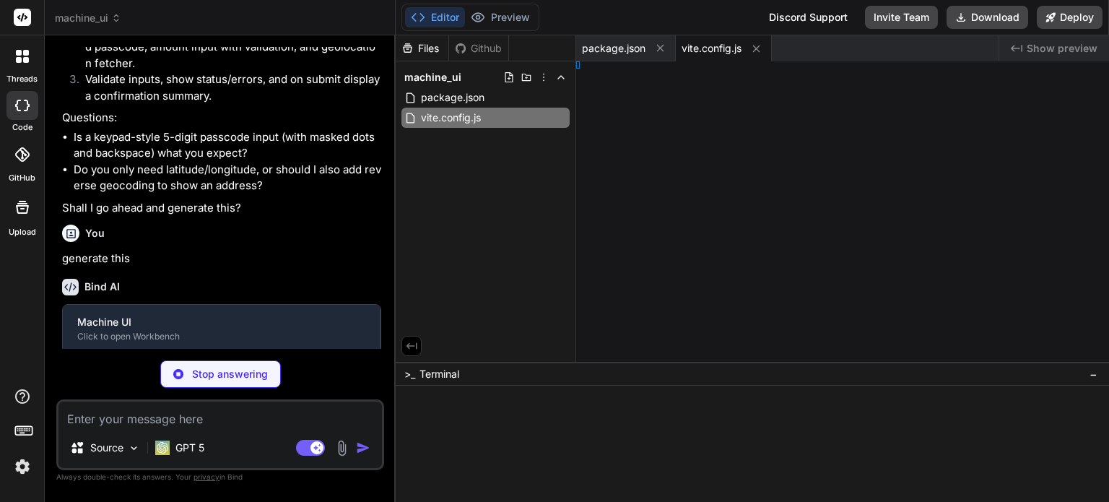
type textarea "x"
type textarea "tml>"
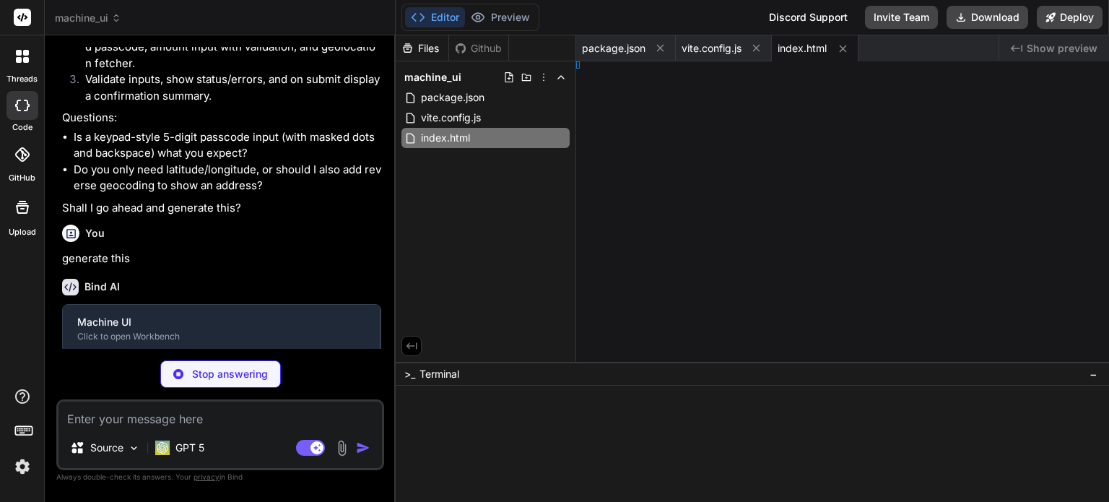
type textarea "x"
type textarea "ode> );"
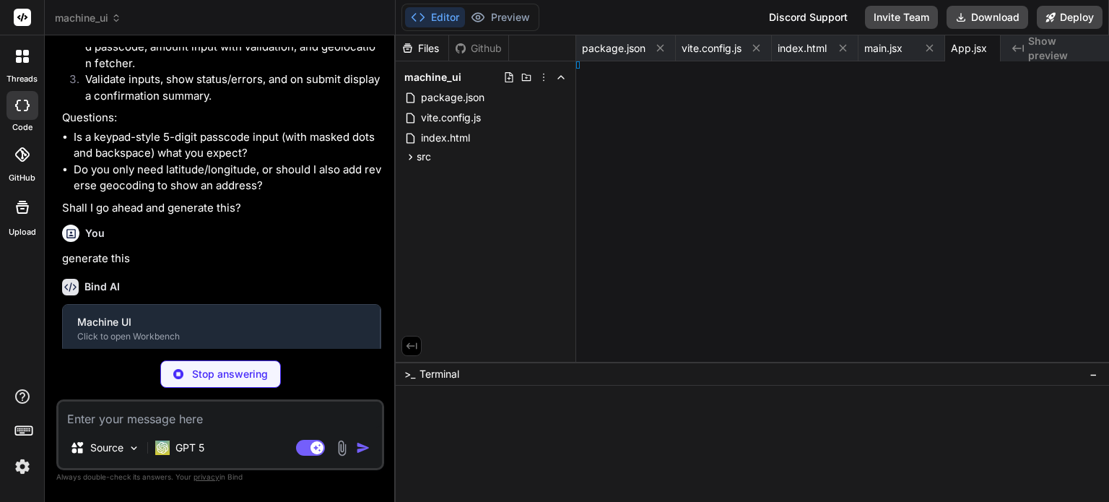
type textarea "x"
type textarea "; }"
type textarea "x"
type textarea "n 12; } }"
type textarea "x"
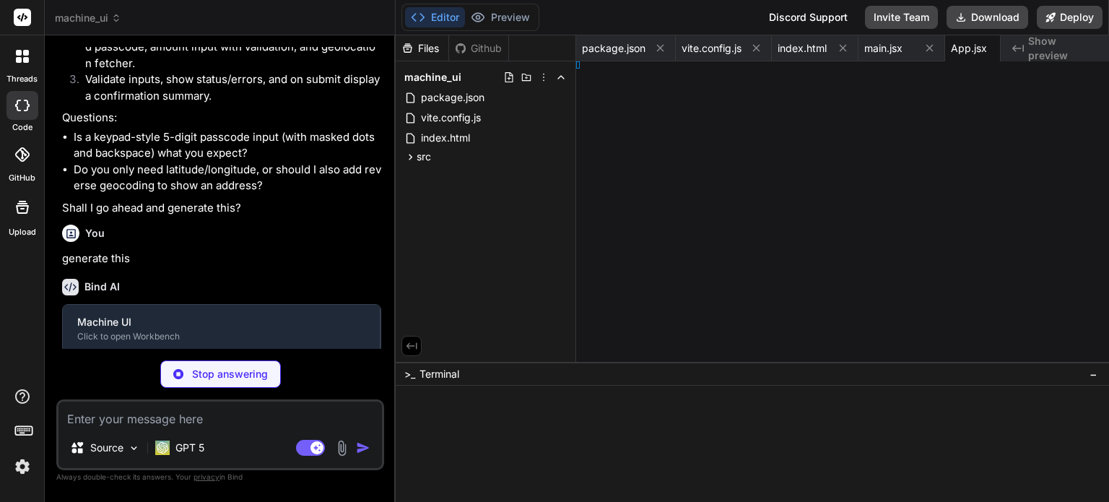
type textarea "; }"
type textarea "x"
type textarea "); }"
type textarea "x"
type textarea "}"
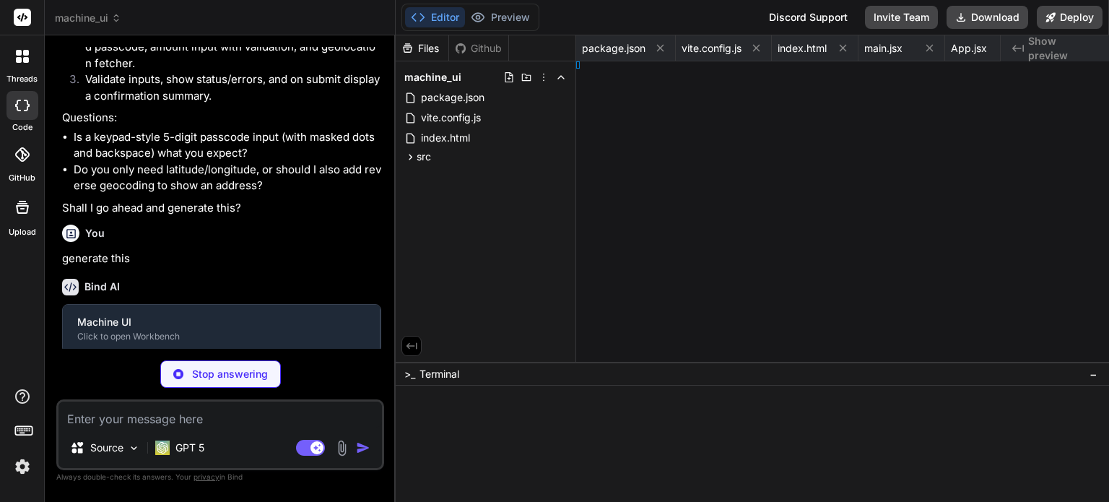
type textarea "x"
type textarea "}"
type textarea "x"
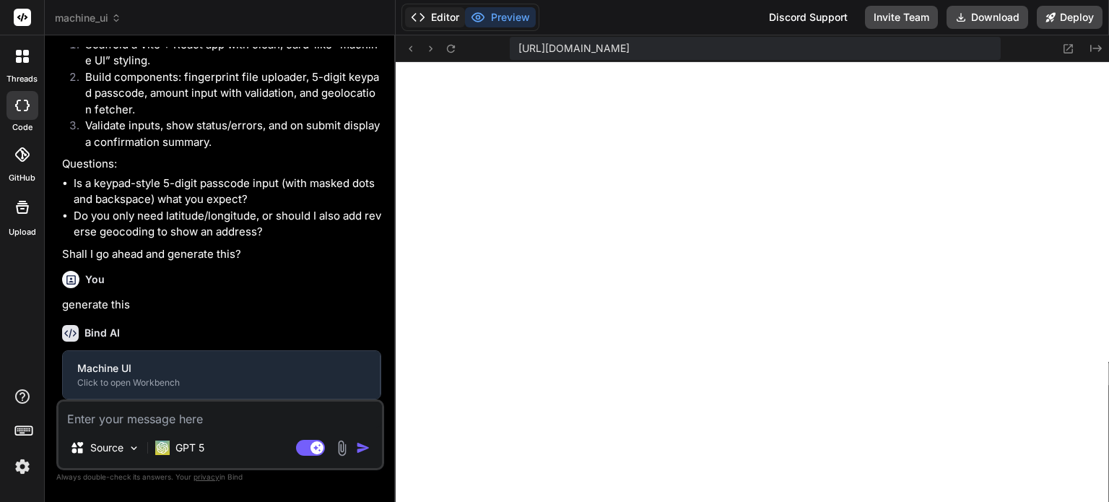
type textarea "</button> </div> </div> ); }"
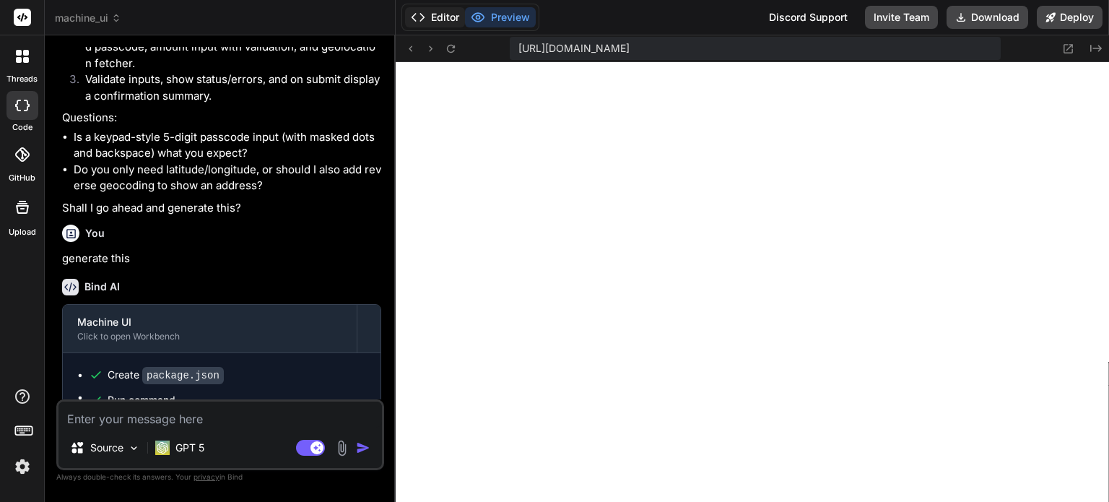
type textarea "x"
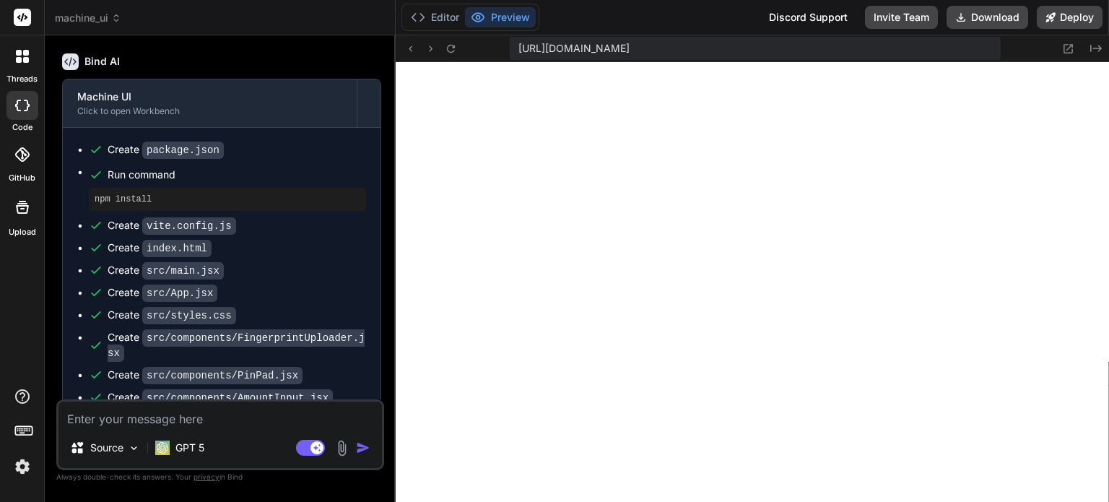
scroll to position [749, 0]
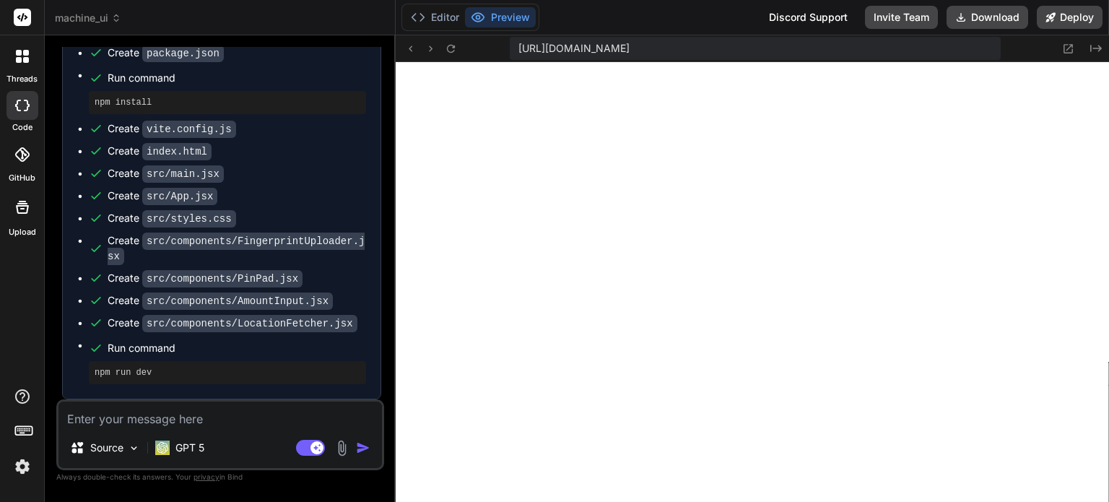
click at [177, 412] on textarea at bounding box center [221, 415] width 324 height 26
click at [442, 19] on button "Editor" at bounding box center [435, 17] width 60 height 20
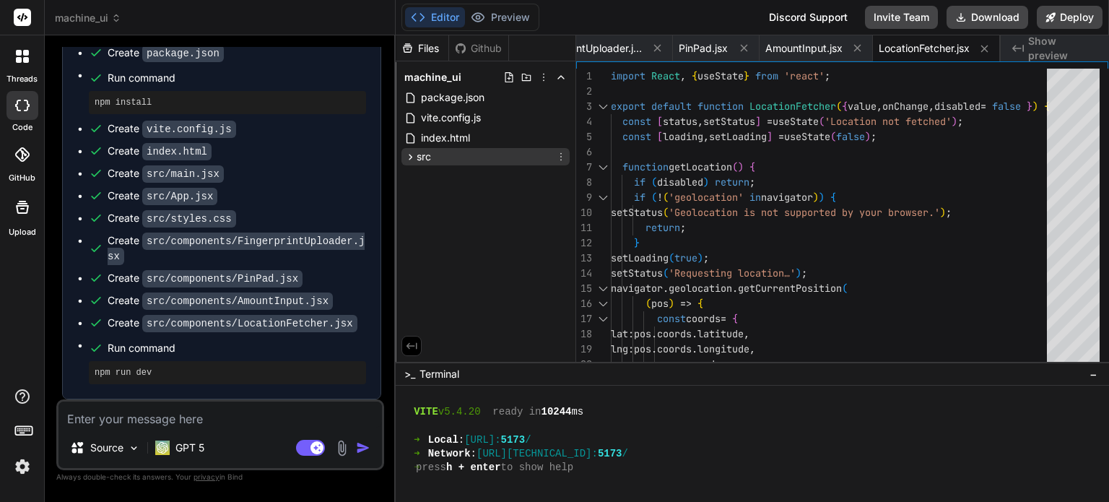
click at [407, 158] on icon at bounding box center [410, 157] width 12 height 12
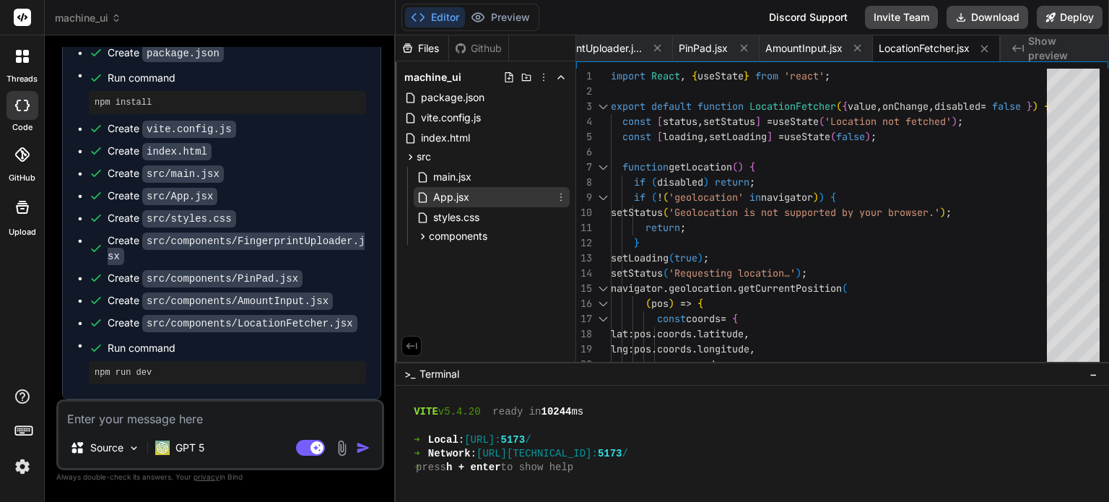
click at [450, 199] on span "App.jsx" at bounding box center [451, 197] width 39 height 17
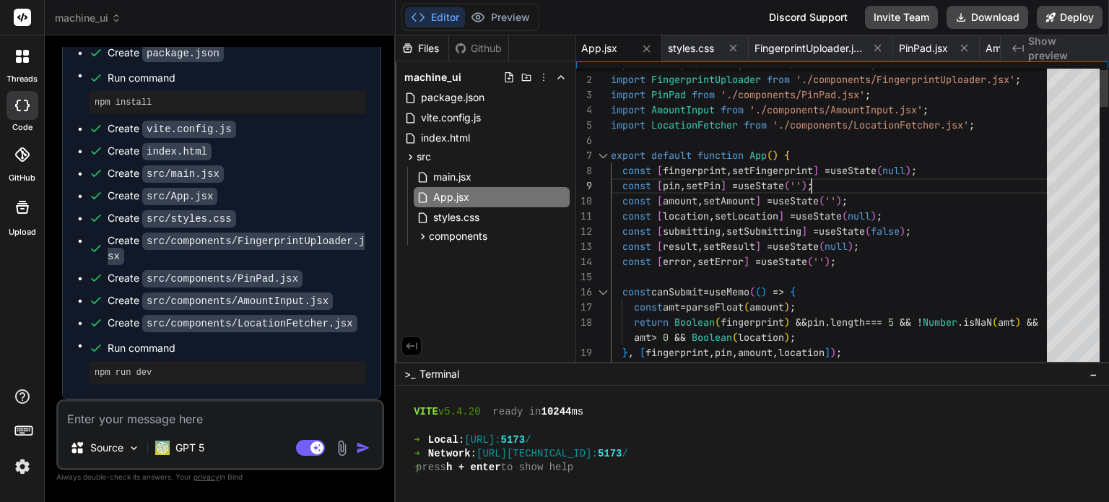
scroll to position [0, 0]
drag, startPoint x: 835, startPoint y: 176, endPoint x: 896, endPoint y: 176, distance: 60.7
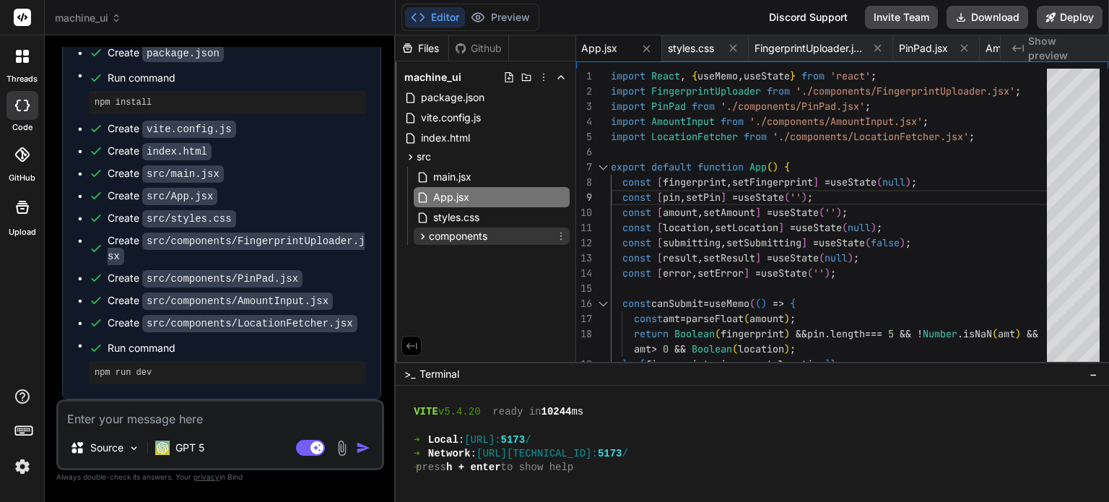
click at [423, 233] on icon at bounding box center [423, 236] width 12 height 12
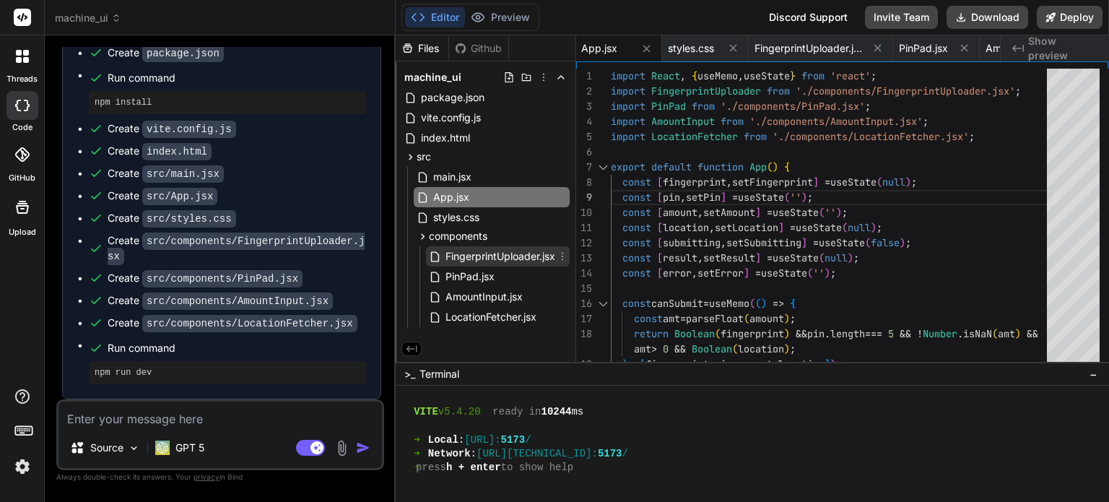
click at [486, 259] on span "FingerprintUploader.jsx" at bounding box center [500, 256] width 113 height 17
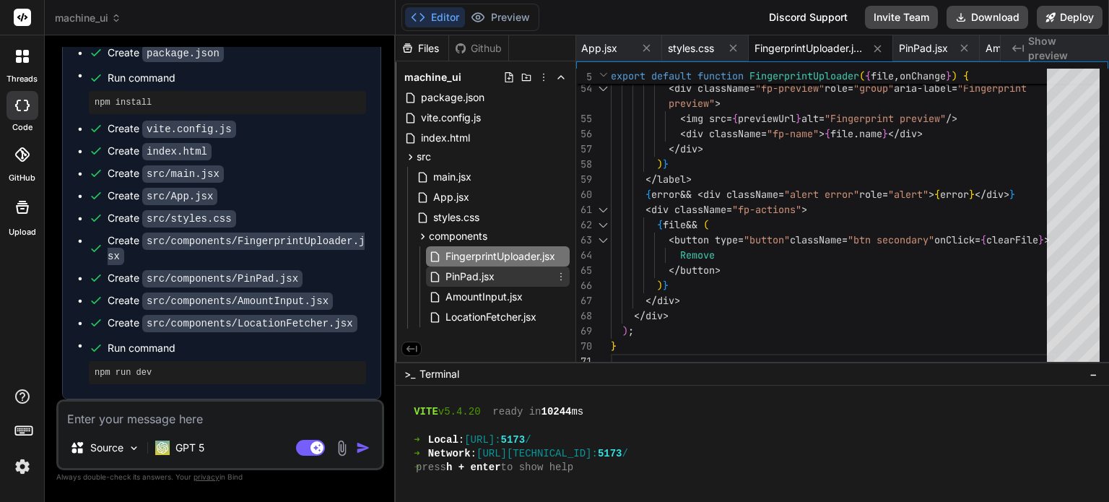
click at [477, 277] on span "PinPad.jsx" at bounding box center [470, 276] width 52 height 17
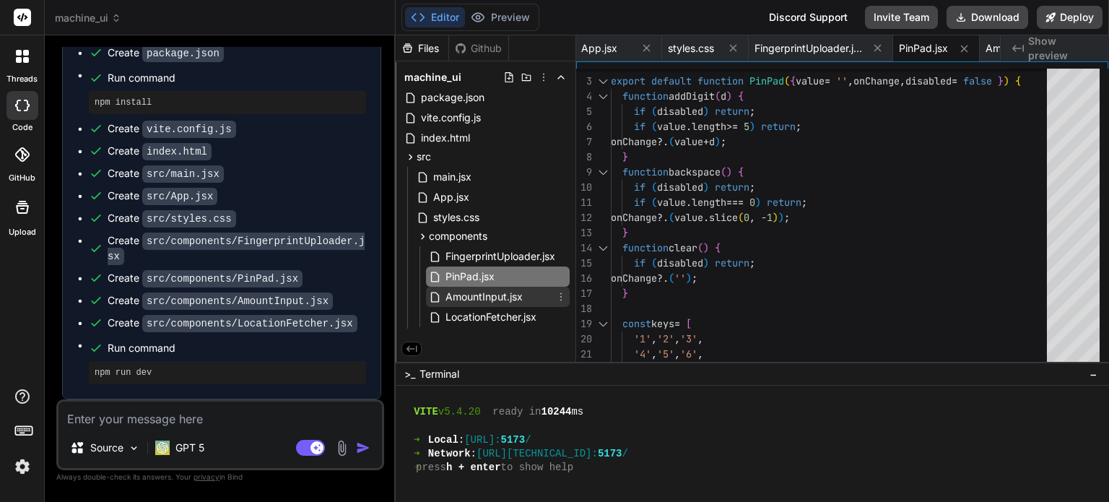
click at [491, 287] on div "AmountInput.jsx" at bounding box center [498, 297] width 144 height 20
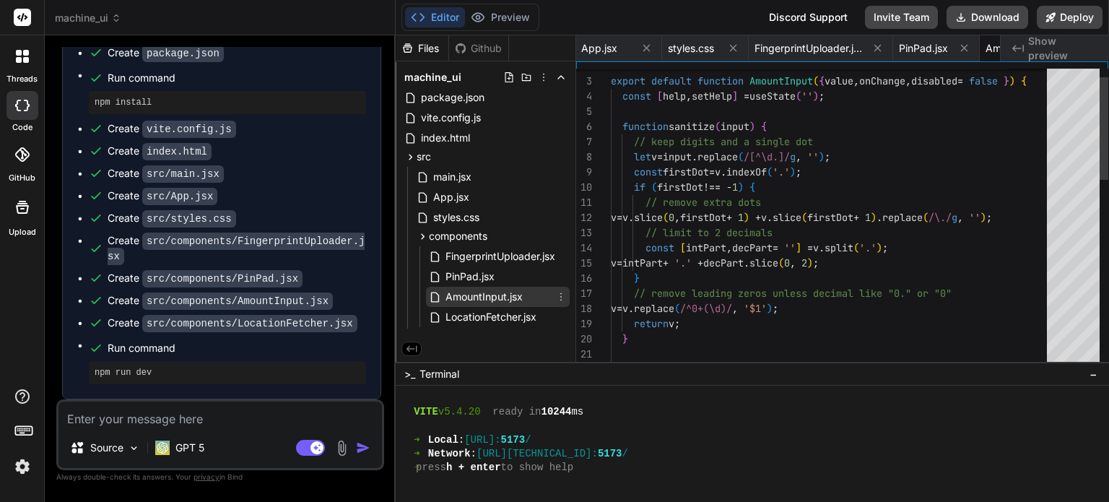
scroll to position [0, 464]
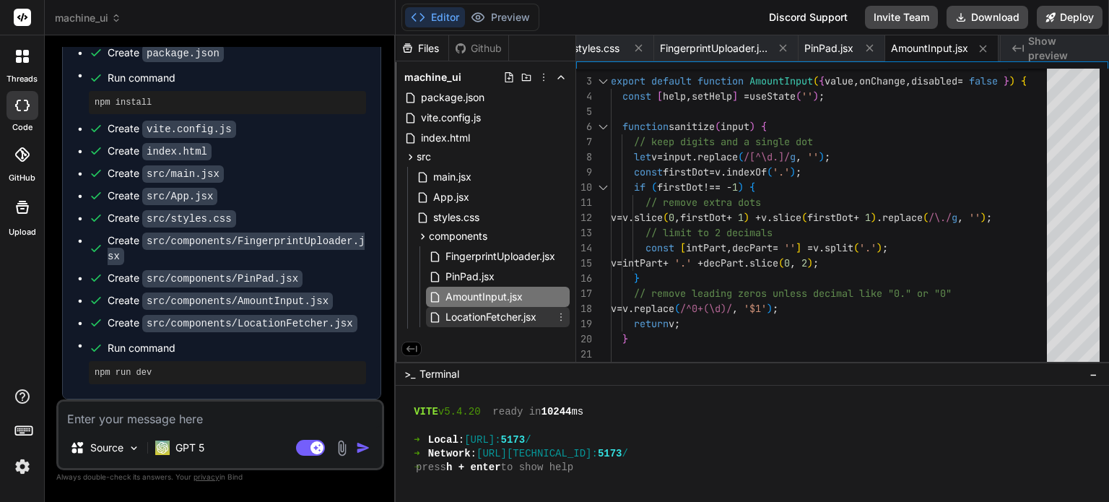
click at [503, 313] on span "LocationFetcher.jsx" at bounding box center [491, 316] width 94 height 17
type textarea "</button> </div> </div> ); }"
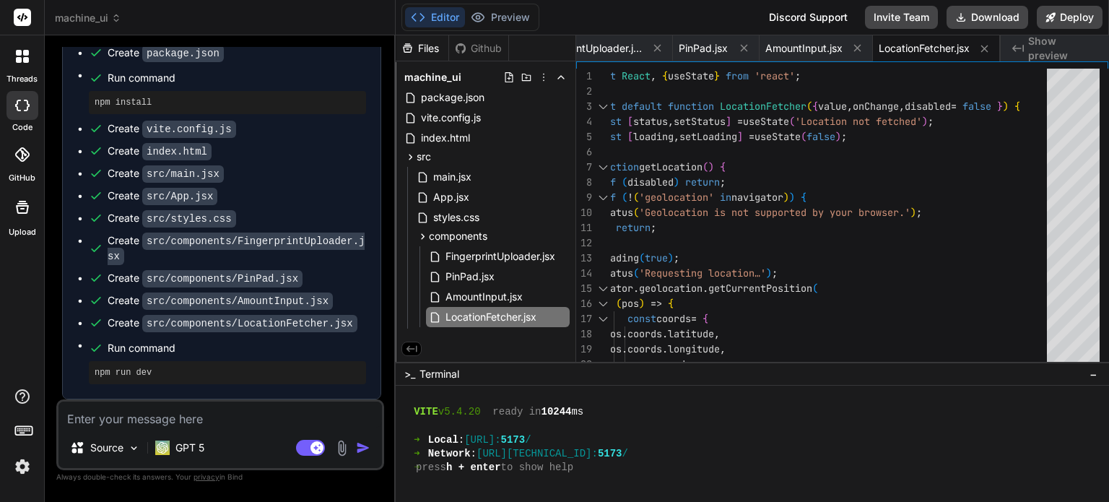
click at [243, 413] on textarea at bounding box center [221, 415] width 324 height 26
